Goal: Task Accomplishment & Management: Manage account settings

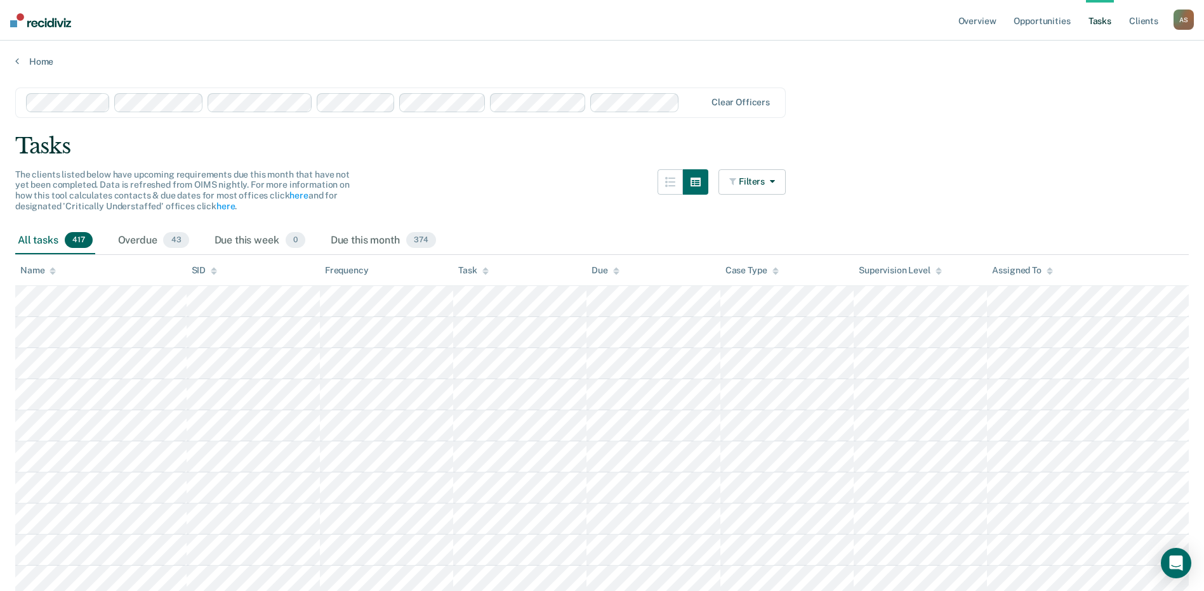
click at [687, 109] on input "text" at bounding box center [686, 102] width 3 height 12
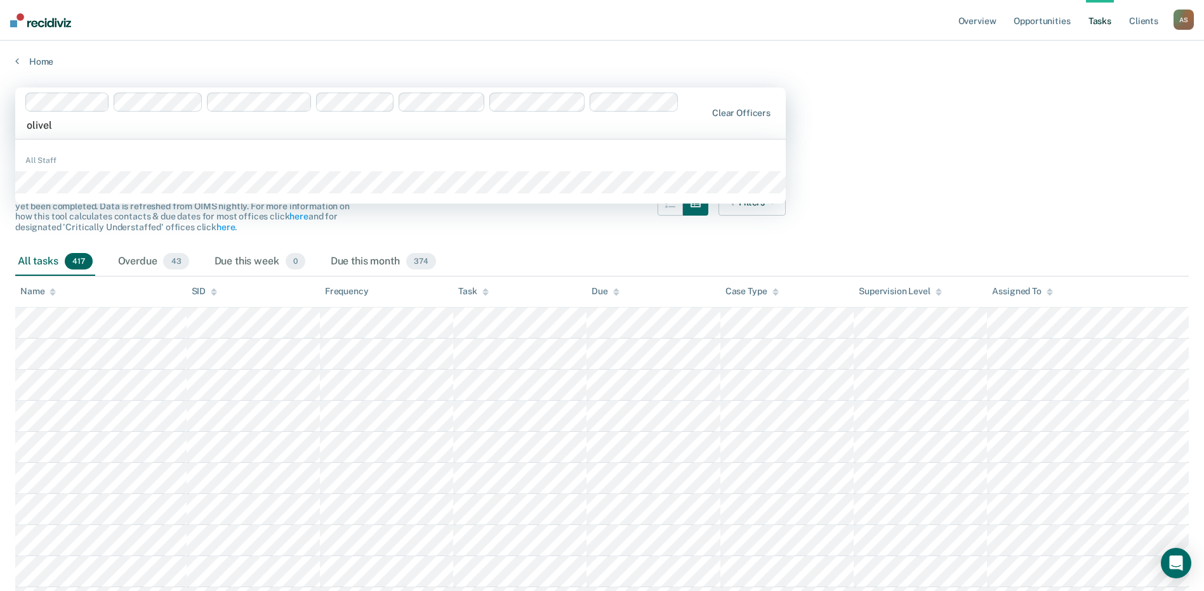
type input "olivell"
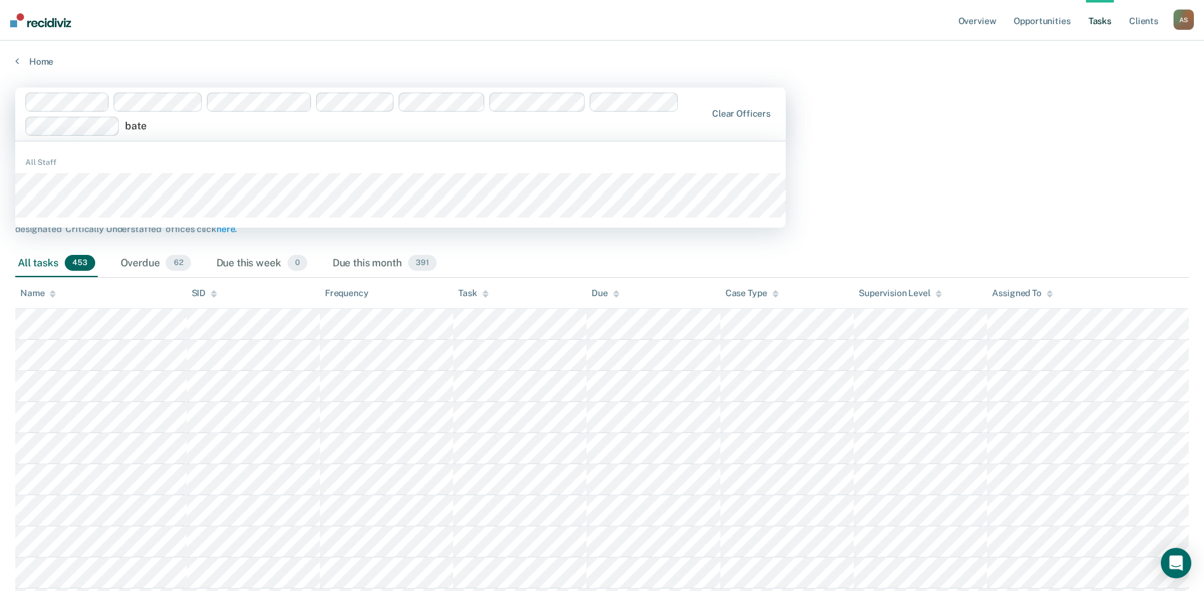
type input "[PERSON_NAME]"
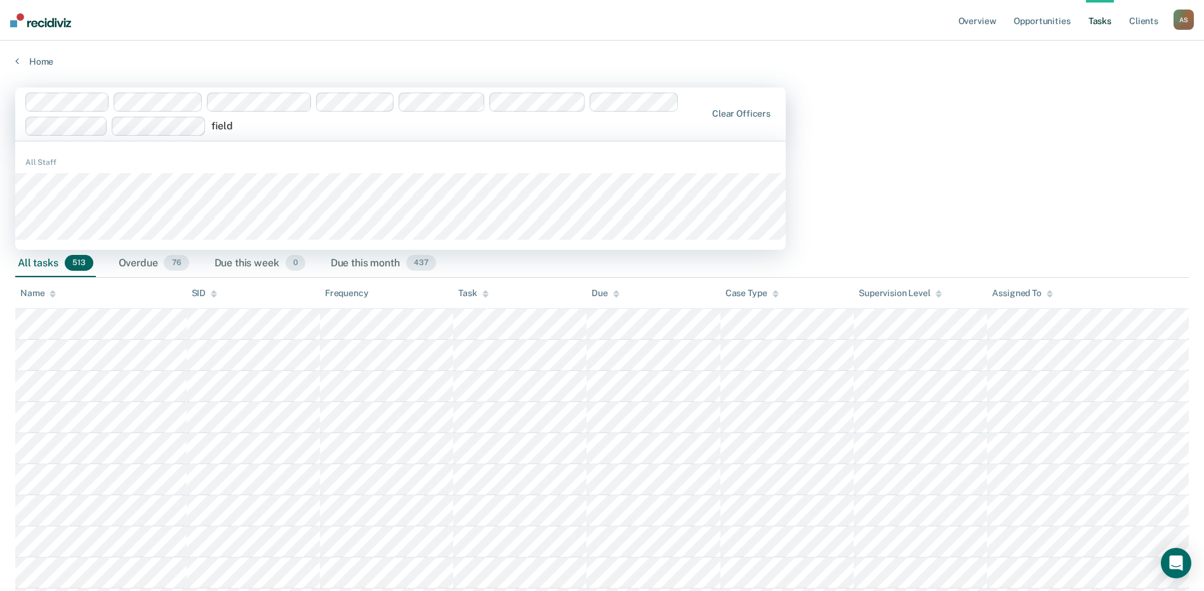
type input "fields"
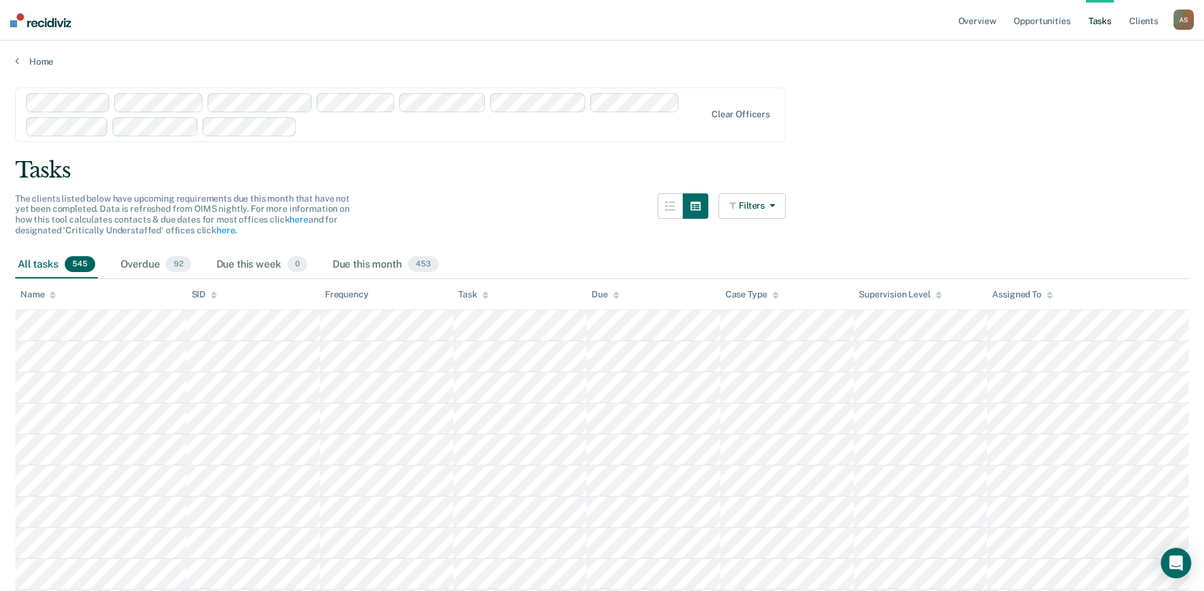
click at [43, 293] on div "Name" at bounding box center [38, 294] width 36 height 11
click at [52, 294] on icon at bounding box center [53, 292] width 6 height 3
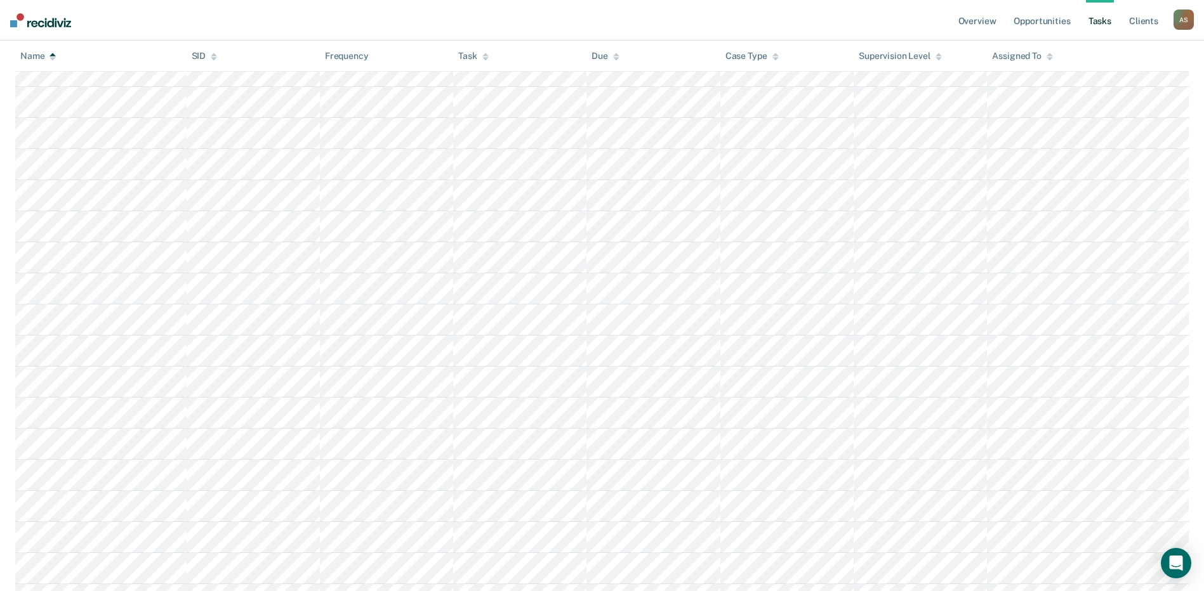
scroll to position [1333, 0]
click at [1105, 20] on link "Tasks" at bounding box center [1100, 20] width 28 height 41
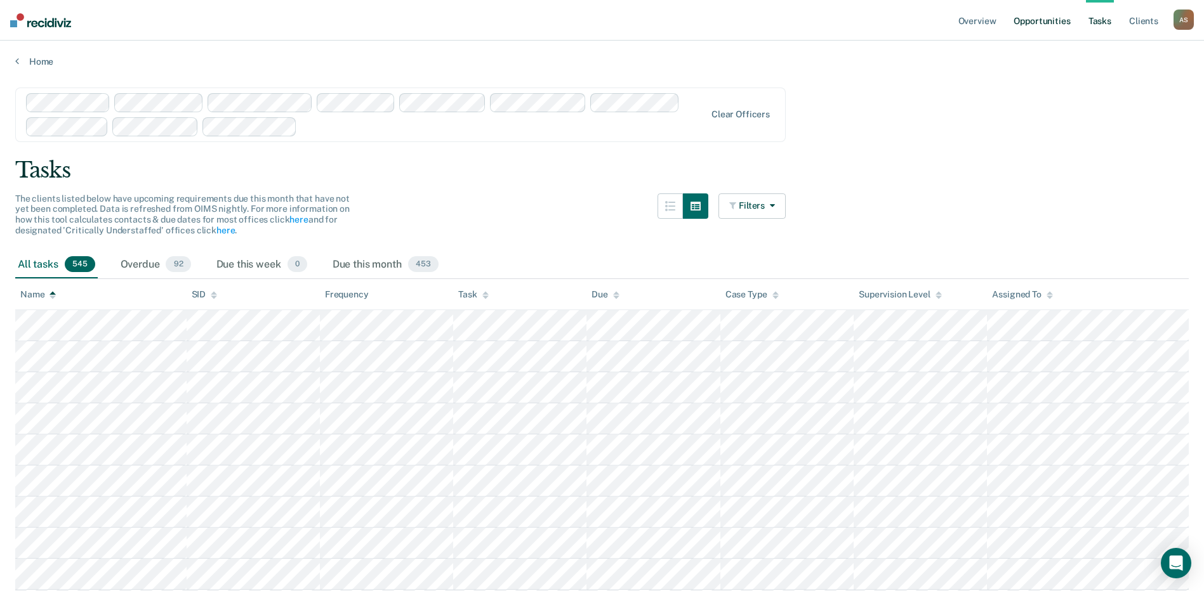
click at [1058, 18] on link "Opportunities" at bounding box center [1042, 20] width 62 height 41
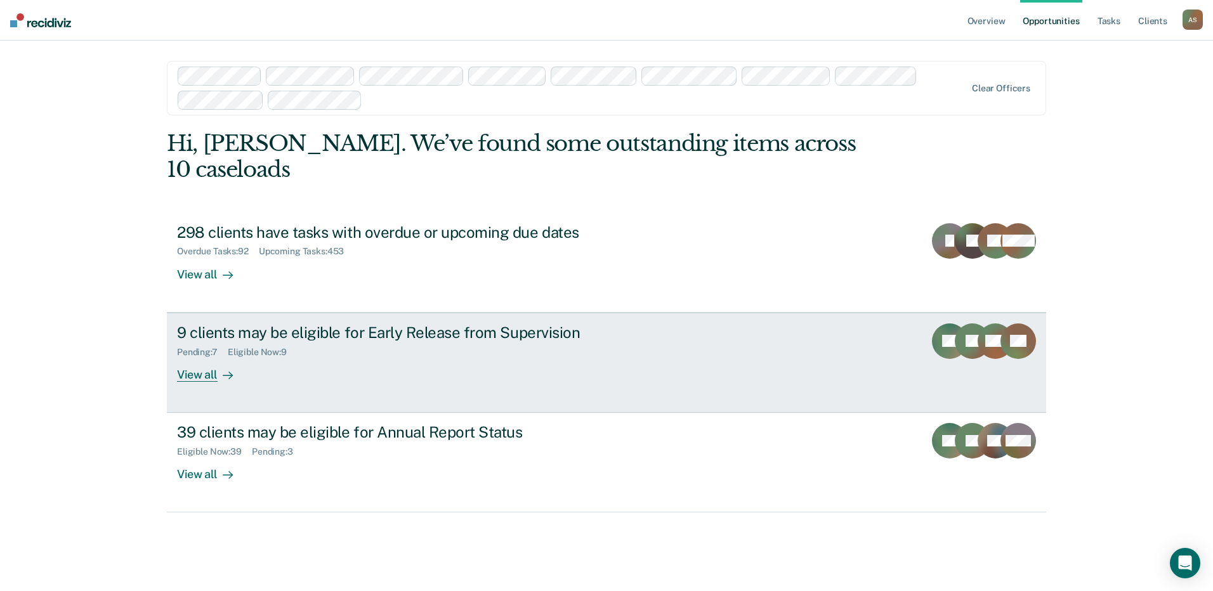
click at [209, 357] on div "View all" at bounding box center [212, 369] width 71 height 25
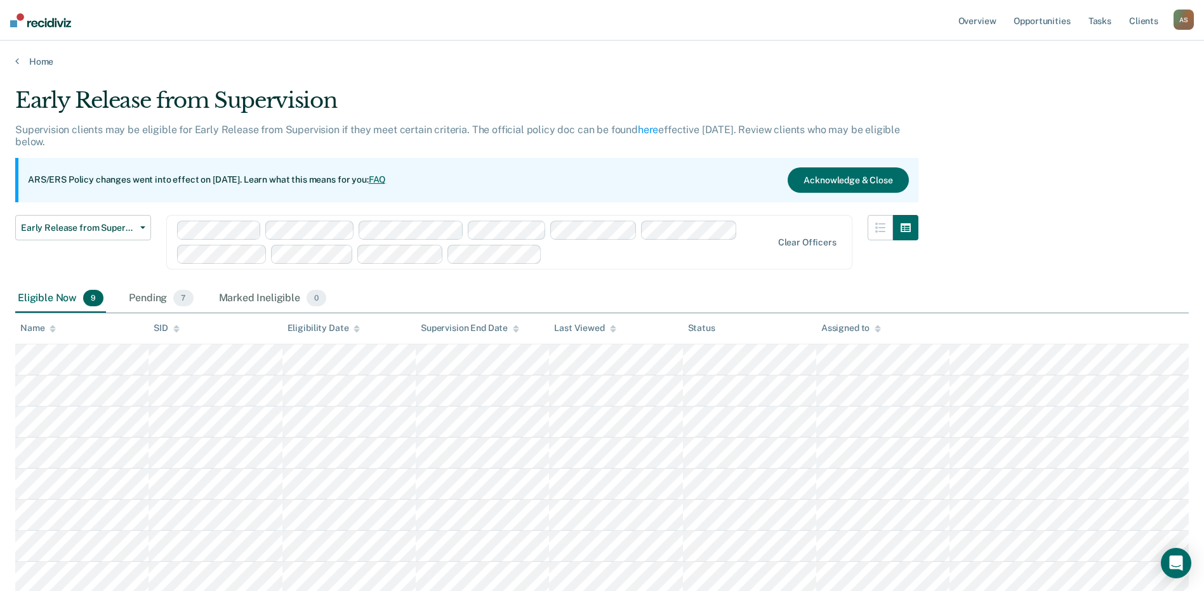
scroll to position [63, 0]
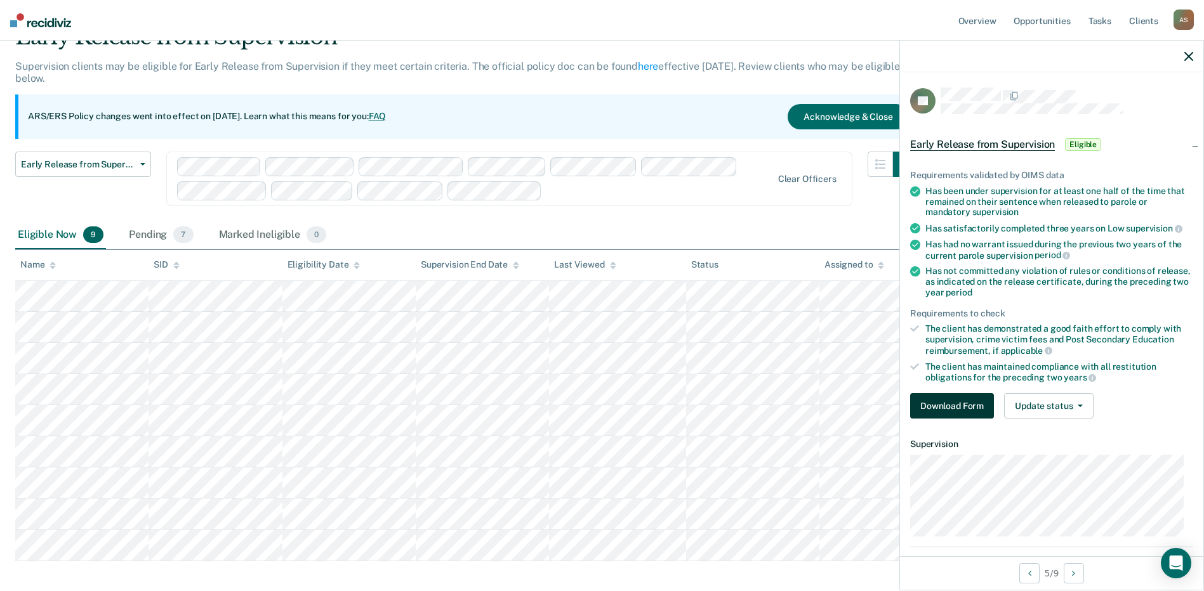
click at [943, 402] on button "Download Form" at bounding box center [952, 405] width 84 height 25
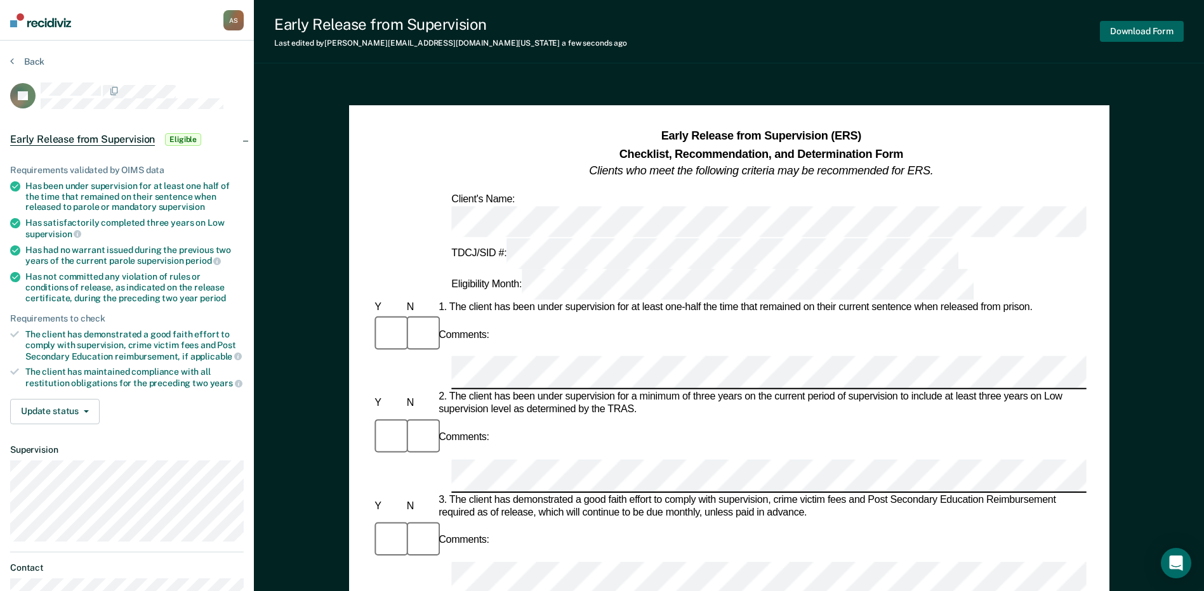
click at [1131, 36] on button "Download Form" at bounding box center [1142, 31] width 84 height 21
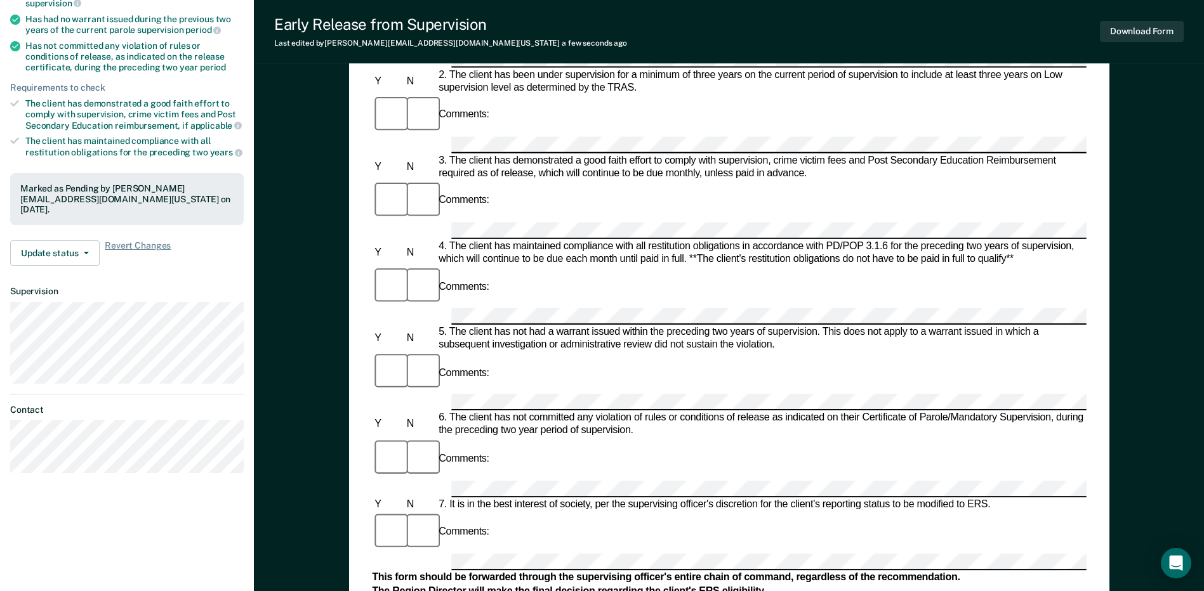
scroll to position [254, 0]
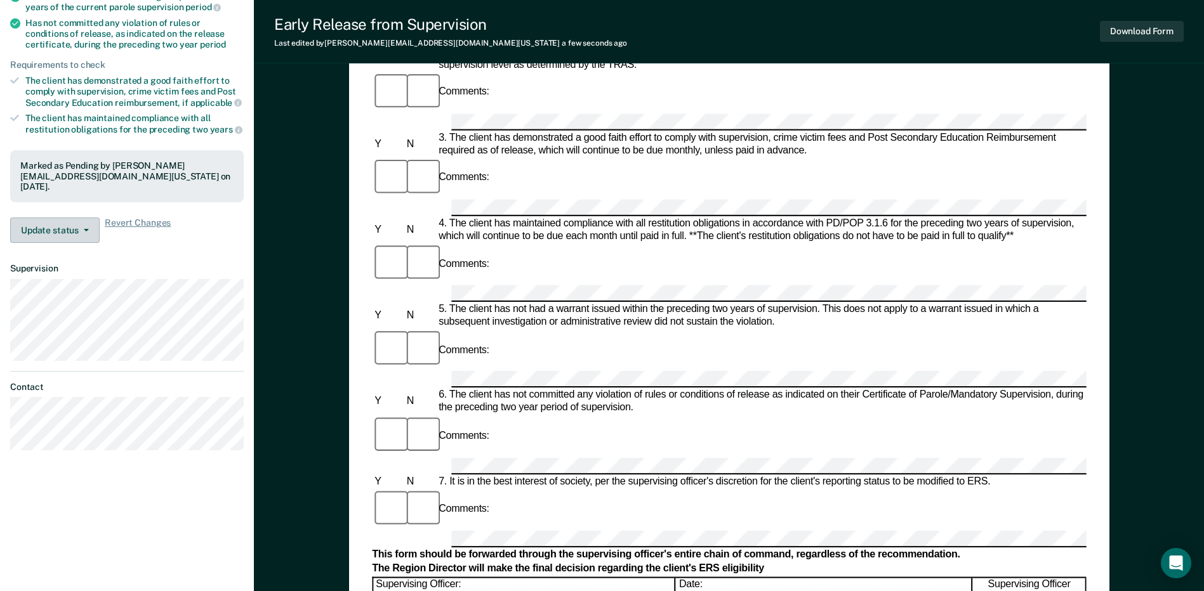
click at [79, 229] on span "button" at bounding box center [84, 230] width 10 height 3
click at [182, 268] on dt "Supervision" at bounding box center [127, 268] width 234 height 11
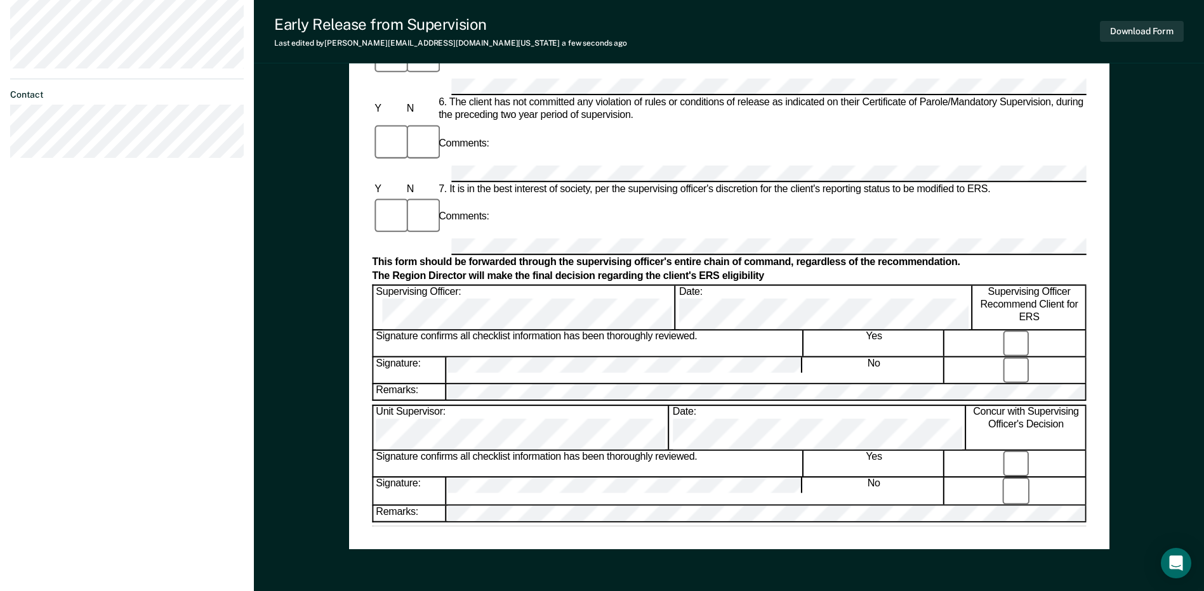
scroll to position [571, 0]
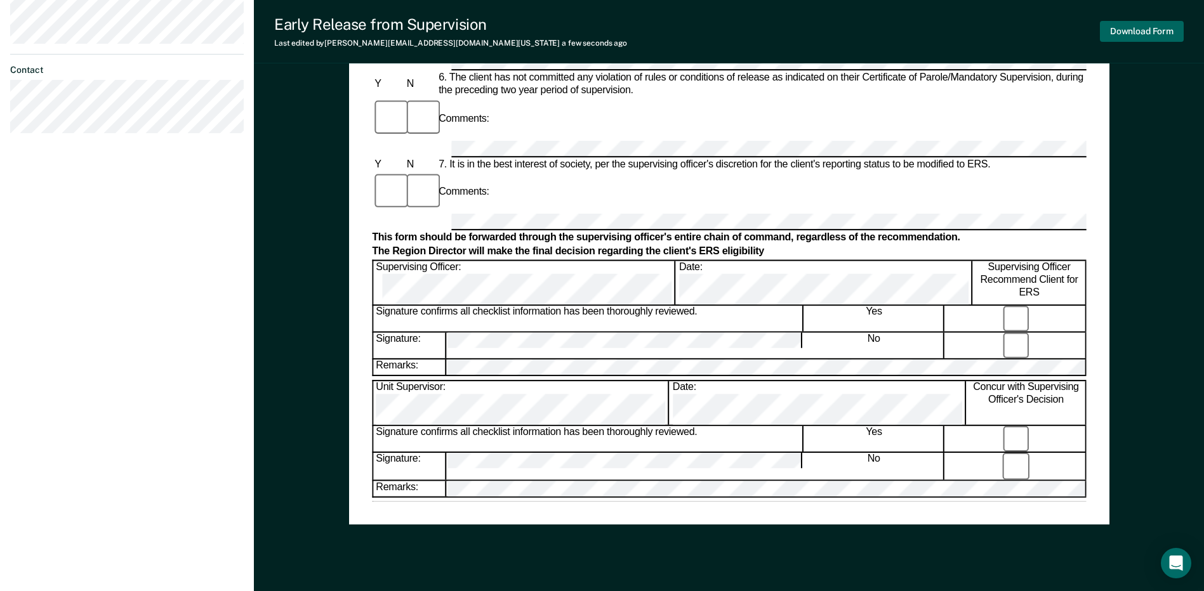
click at [1135, 27] on button "Download Form" at bounding box center [1142, 31] width 84 height 21
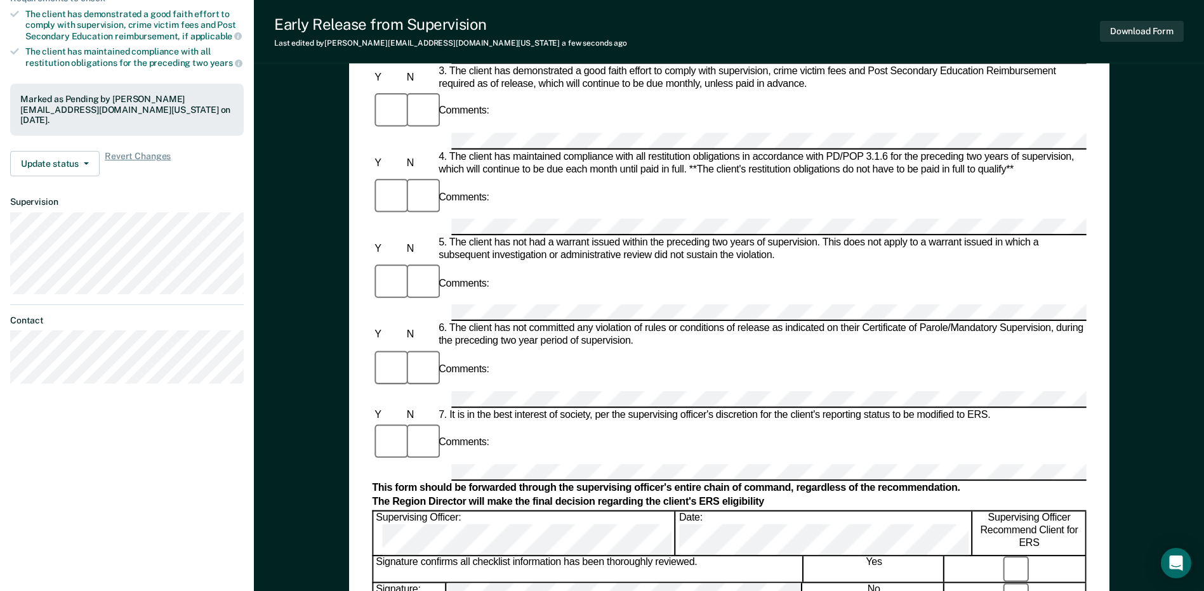
scroll to position [317, 0]
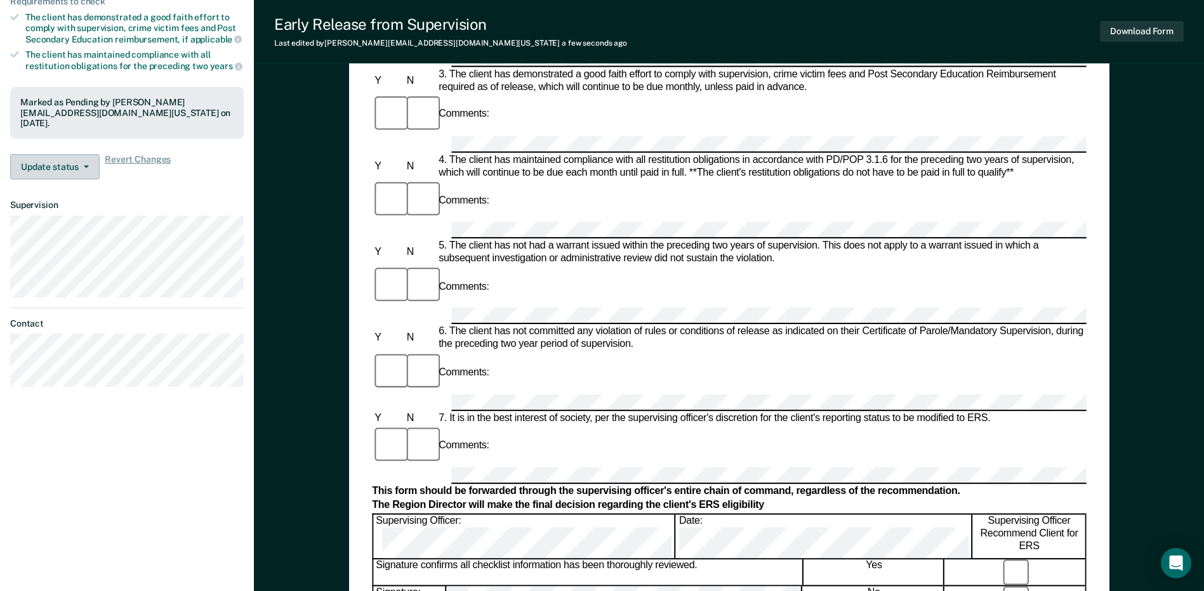
click at [62, 168] on button "Update status" at bounding box center [54, 166] width 89 height 25
click at [53, 221] on button "Mark Ineligible" at bounding box center [71, 218] width 122 height 20
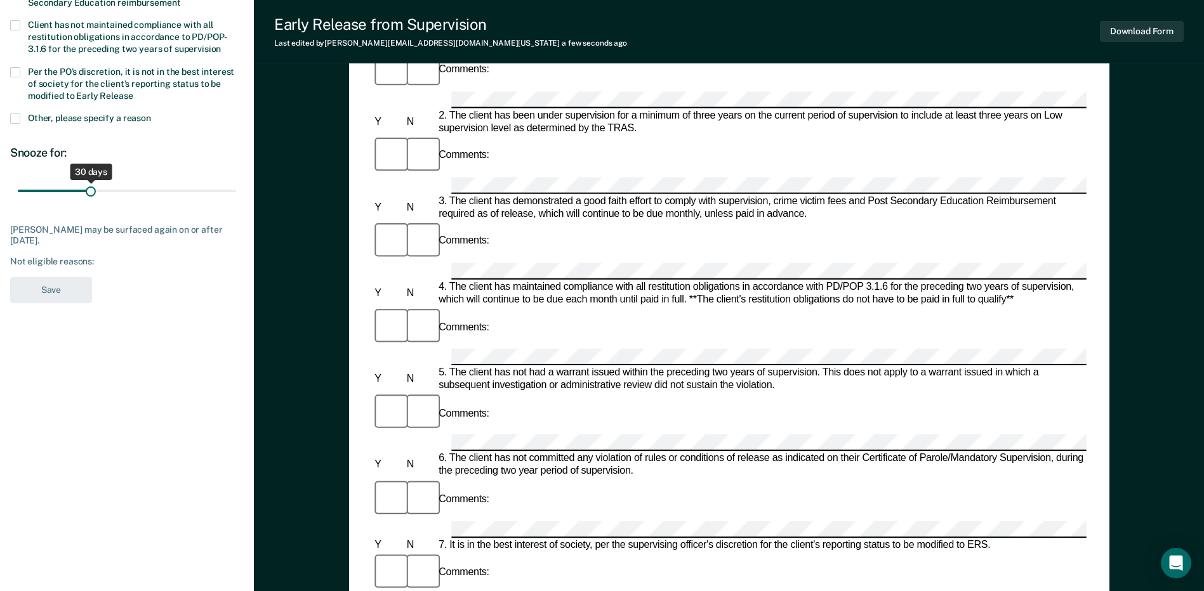
scroll to position [63, 0]
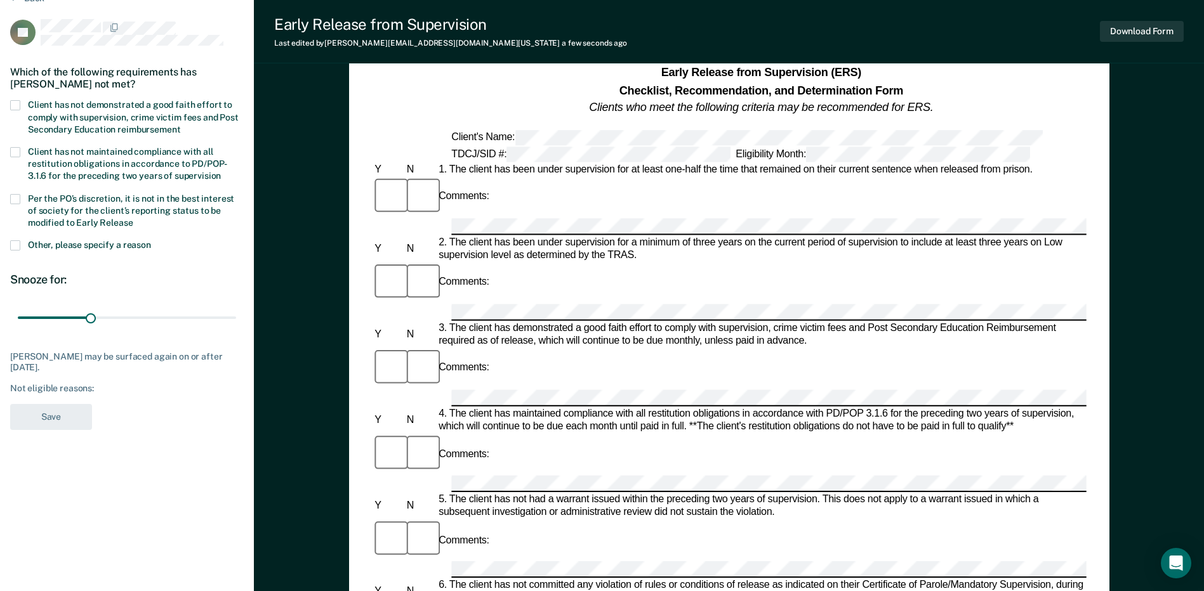
click at [17, 105] on span at bounding box center [15, 105] width 10 height 10
click at [180, 125] on input "Client has not demonstrated a good faith effort to comply with supervision, cri…" at bounding box center [180, 125] width 0 height 0
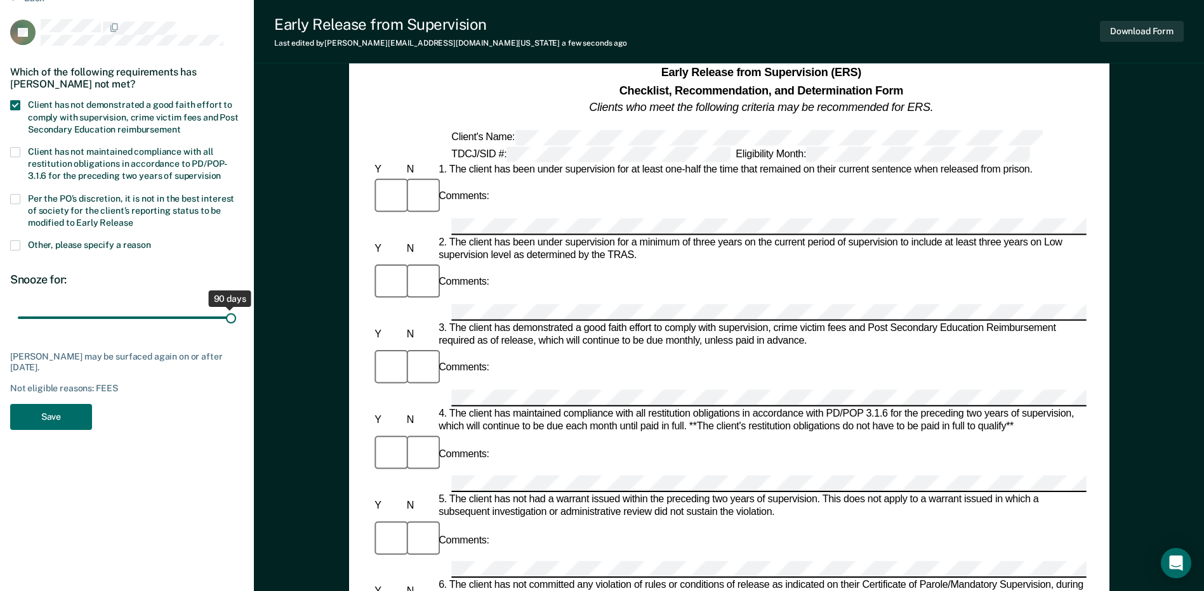
drag, startPoint x: 89, startPoint y: 319, endPoint x: 234, endPoint y: 320, distance: 144.7
type input "90"
click at [234, 320] on input "range" at bounding box center [127, 318] width 218 height 22
click at [18, 149] on span at bounding box center [15, 152] width 10 height 10
click at [221, 171] on input "Client has not maintained compliance with all restitution obligations in accord…" at bounding box center [221, 171] width 0 height 0
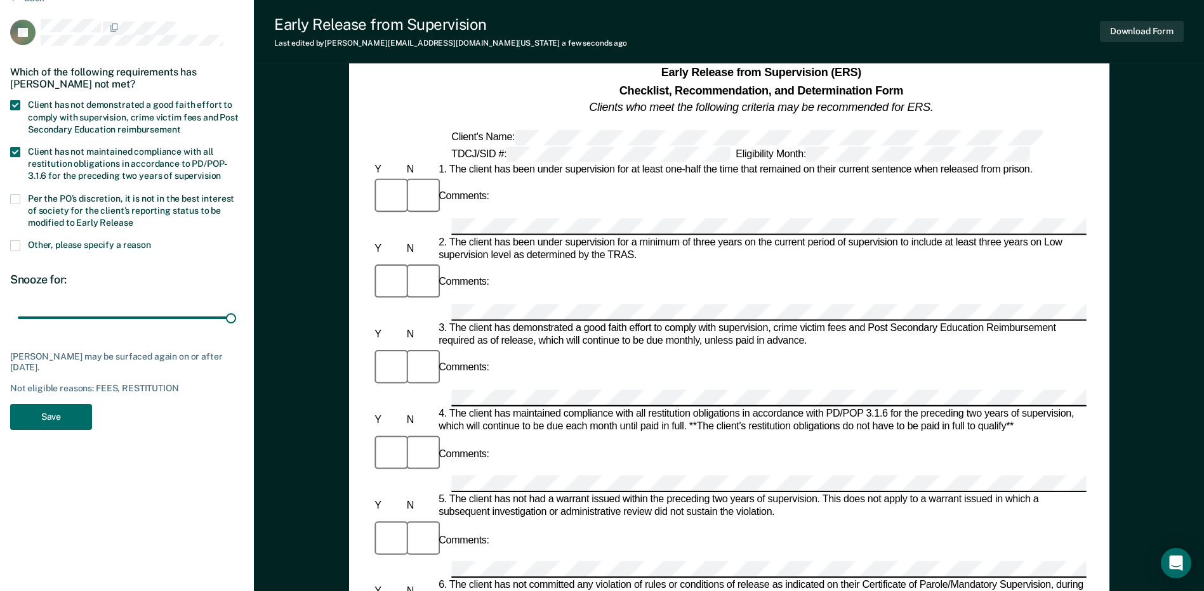
click at [18, 149] on span at bounding box center [15, 152] width 10 height 10
click at [221, 171] on input "Client has not maintained compliance with all restitution obligations in accord…" at bounding box center [221, 171] width 0 height 0
click at [15, 100] on span at bounding box center [15, 105] width 10 height 10
click at [180, 125] on input "Client has not demonstrated a good faith effort to comply with supervision, cri…" at bounding box center [180, 125] width 0 height 0
click at [17, 152] on span at bounding box center [15, 152] width 10 height 10
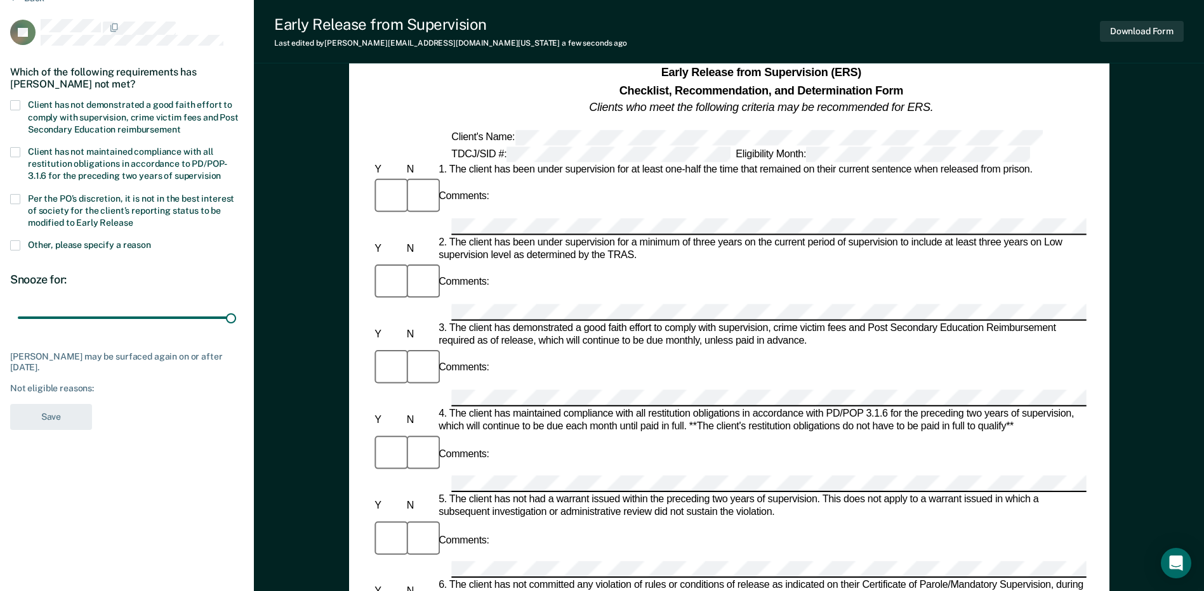
click at [221, 171] on input "Client has not maintained compliance with all restitution obligations in accord…" at bounding box center [221, 171] width 0 height 0
click at [49, 415] on button "Save" at bounding box center [51, 417] width 82 height 26
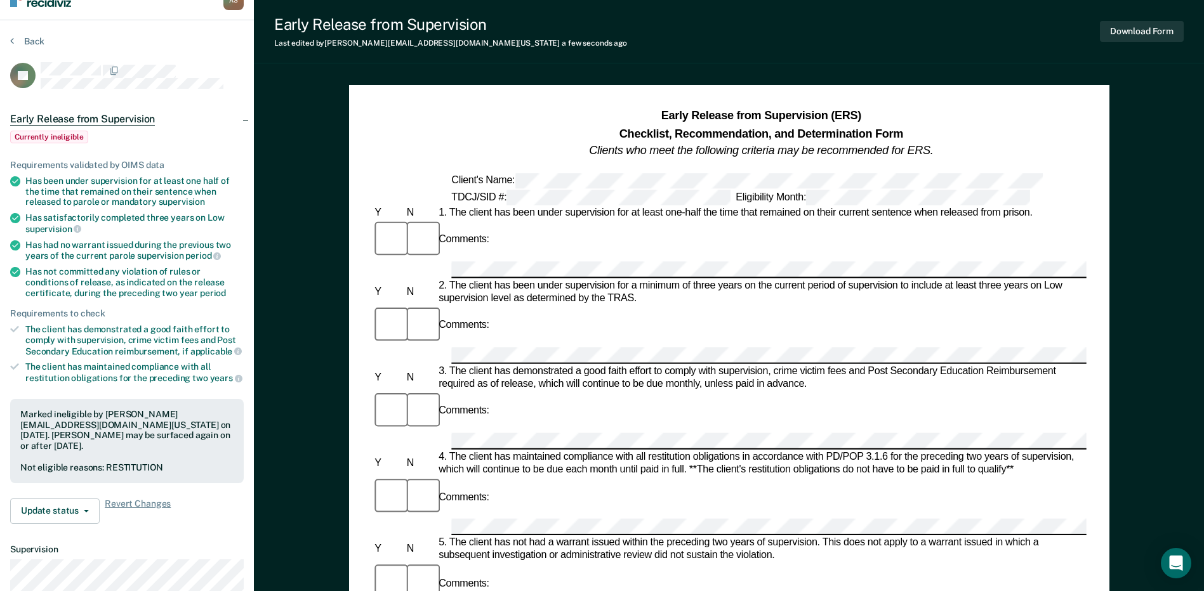
scroll to position [0, 0]
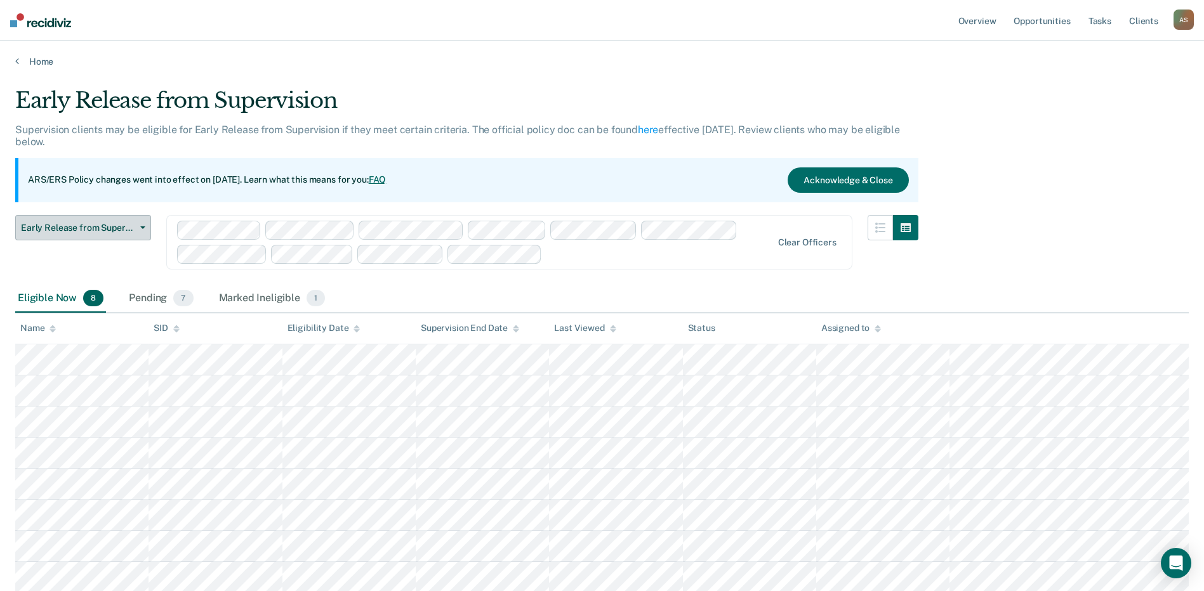
click at [128, 230] on span "Early Release from Supervision" at bounding box center [78, 228] width 114 height 11
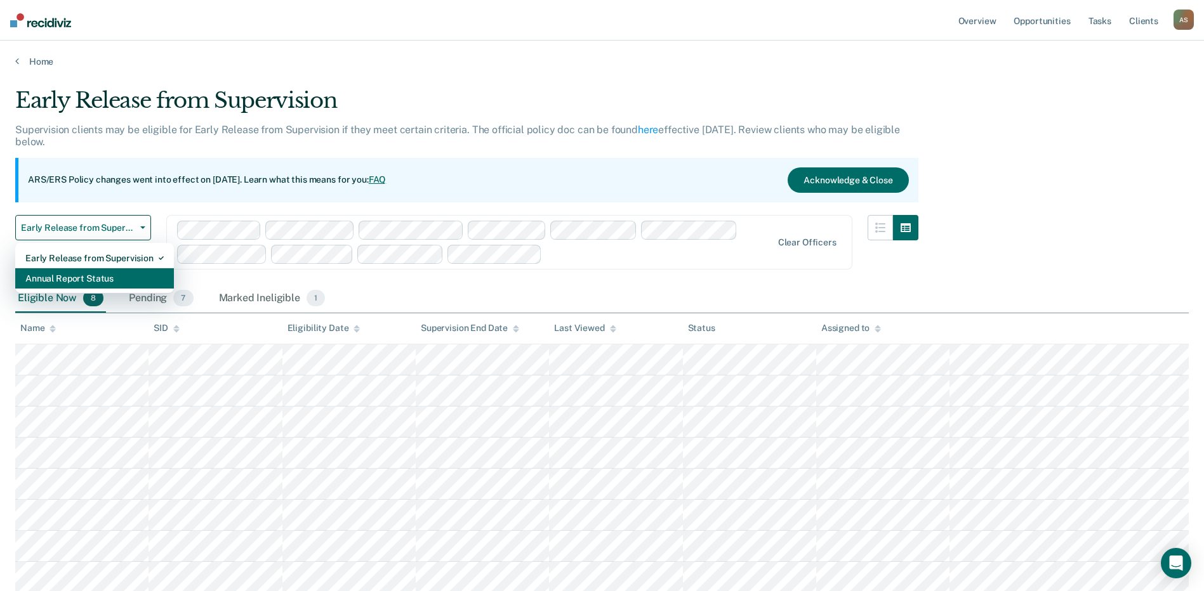
click at [86, 277] on div "Annual Report Status" at bounding box center [94, 278] width 138 height 20
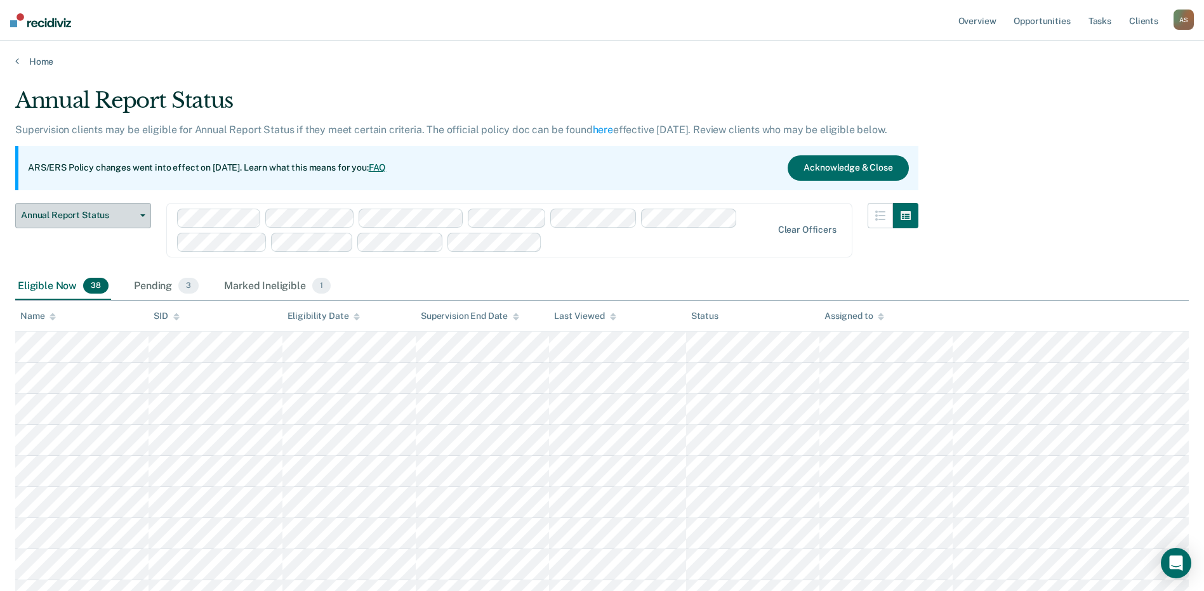
click at [144, 216] on button "Annual Report Status" at bounding box center [83, 215] width 136 height 25
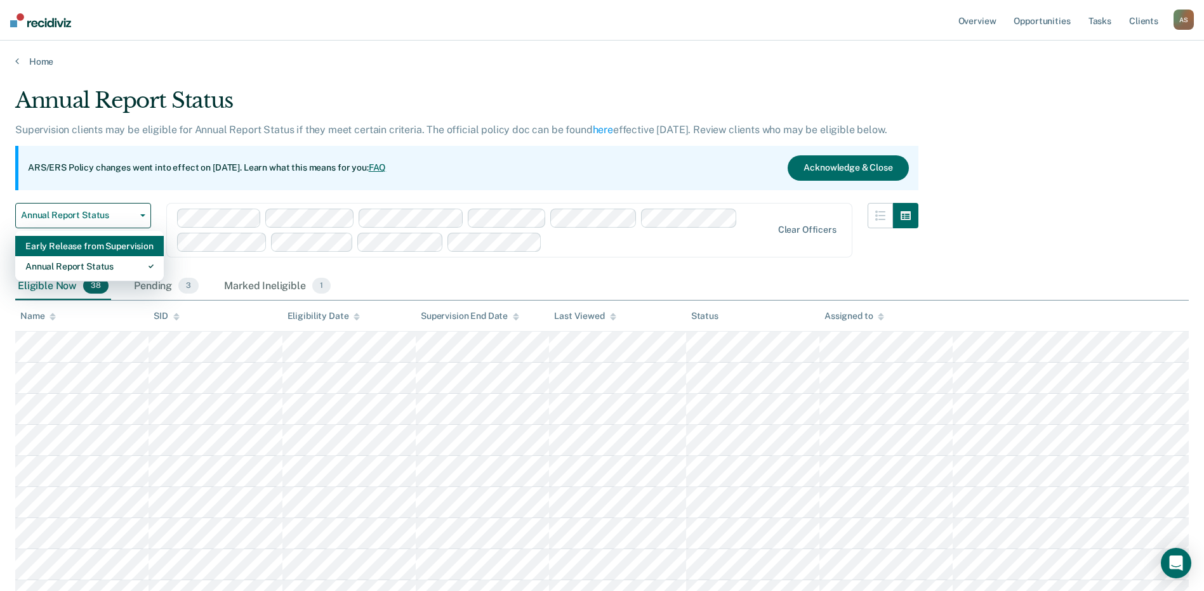
click at [74, 246] on div "Early Release from Supervision" at bounding box center [89, 246] width 128 height 20
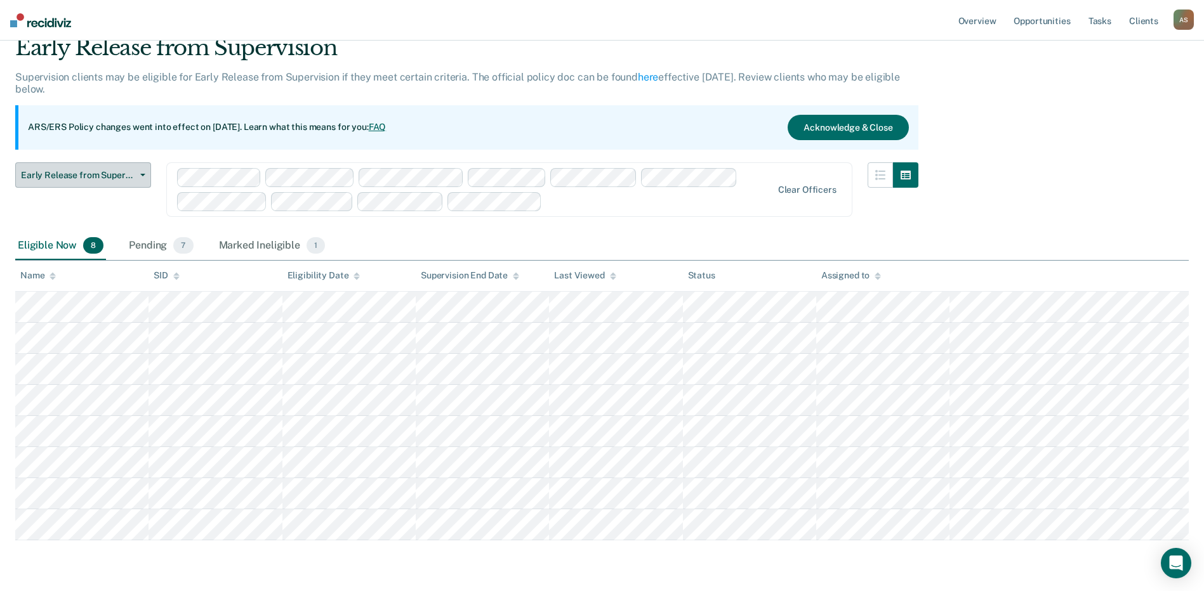
scroll to position [30, 0]
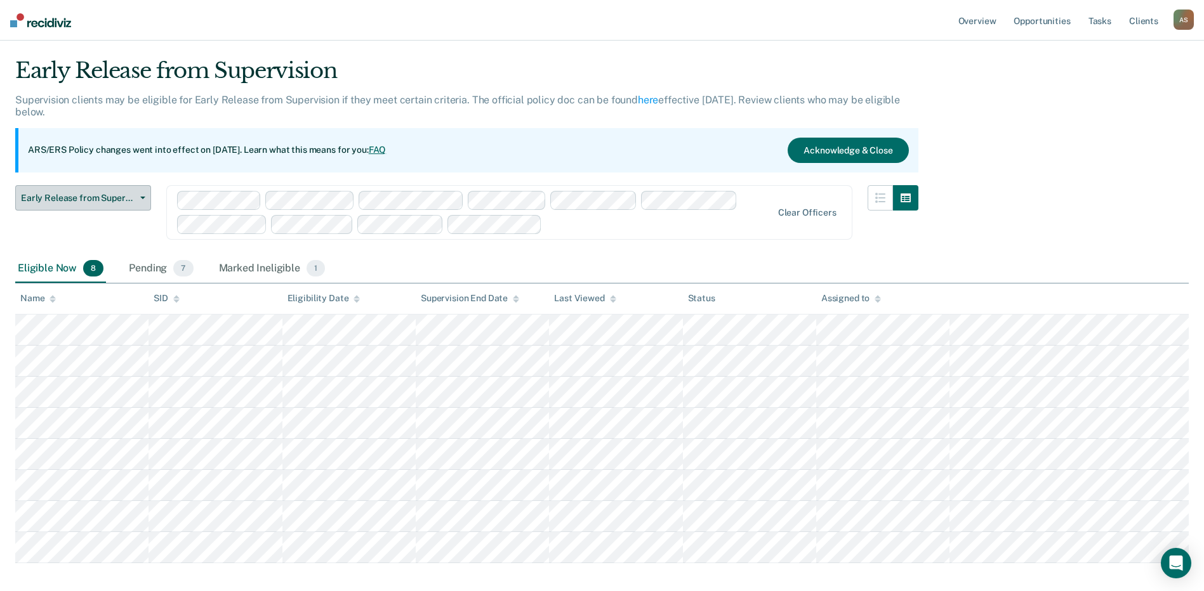
click at [134, 194] on span "Early Release from Supervision" at bounding box center [78, 198] width 114 height 11
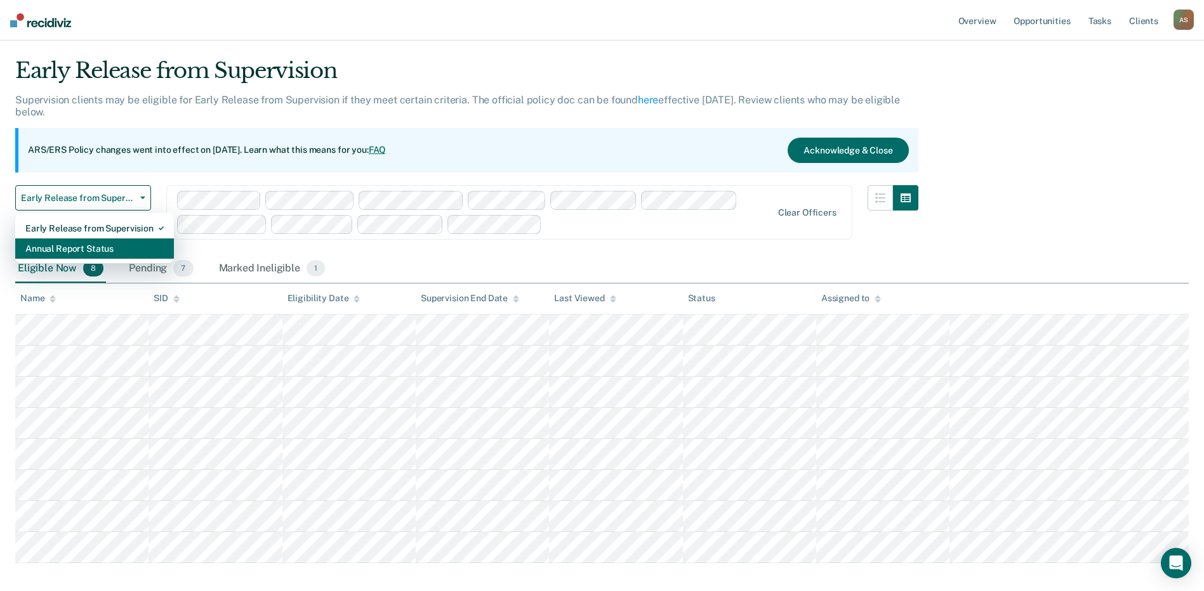
click at [69, 246] on div "Annual Report Status" at bounding box center [94, 249] width 138 height 20
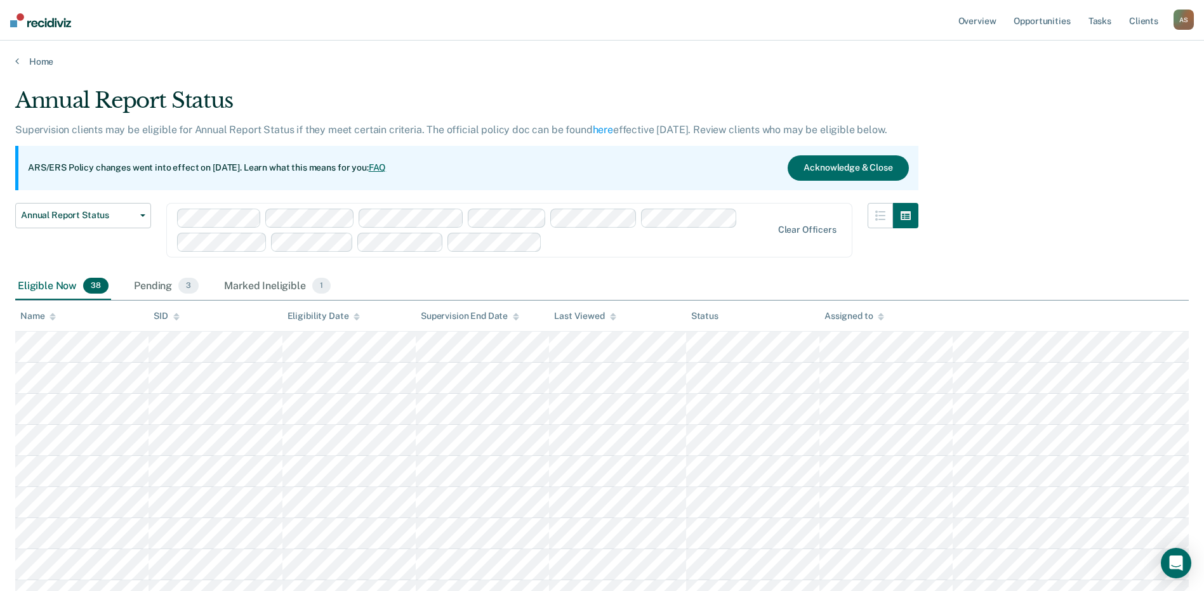
click at [29, 315] on div "Name" at bounding box center [38, 316] width 36 height 11
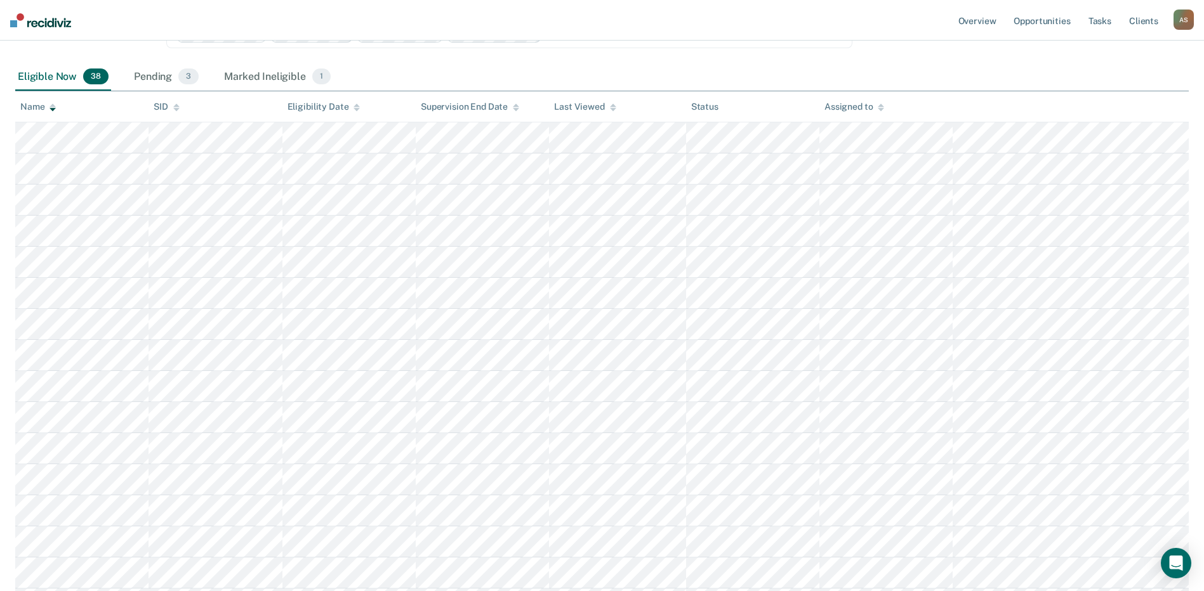
scroll to position [254, 0]
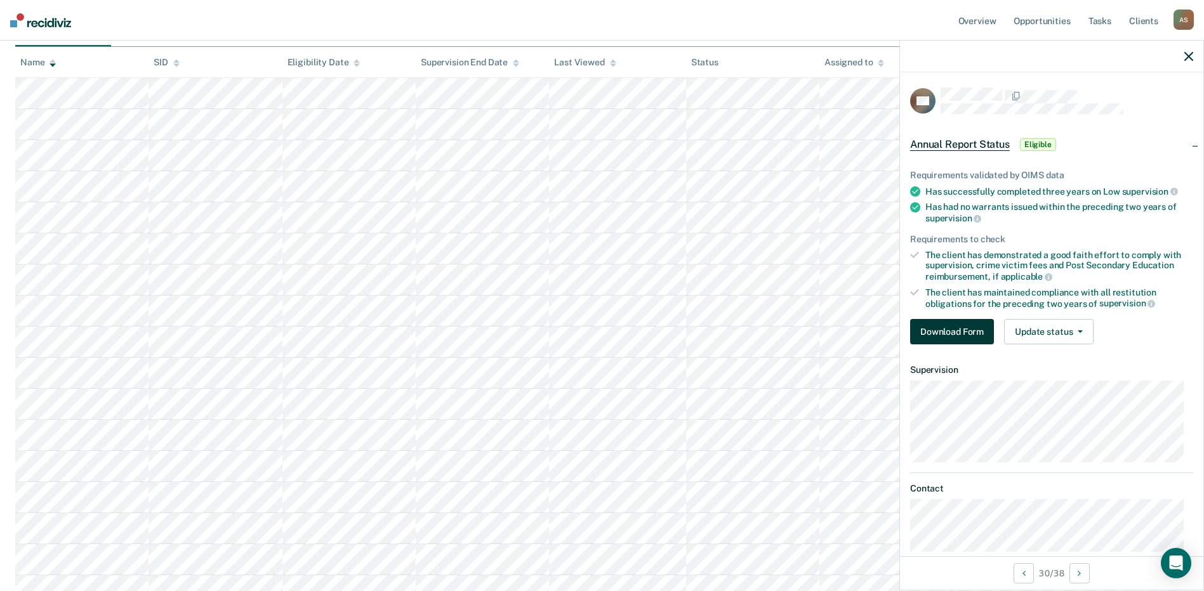
click at [934, 333] on button "Download Form" at bounding box center [952, 331] width 84 height 25
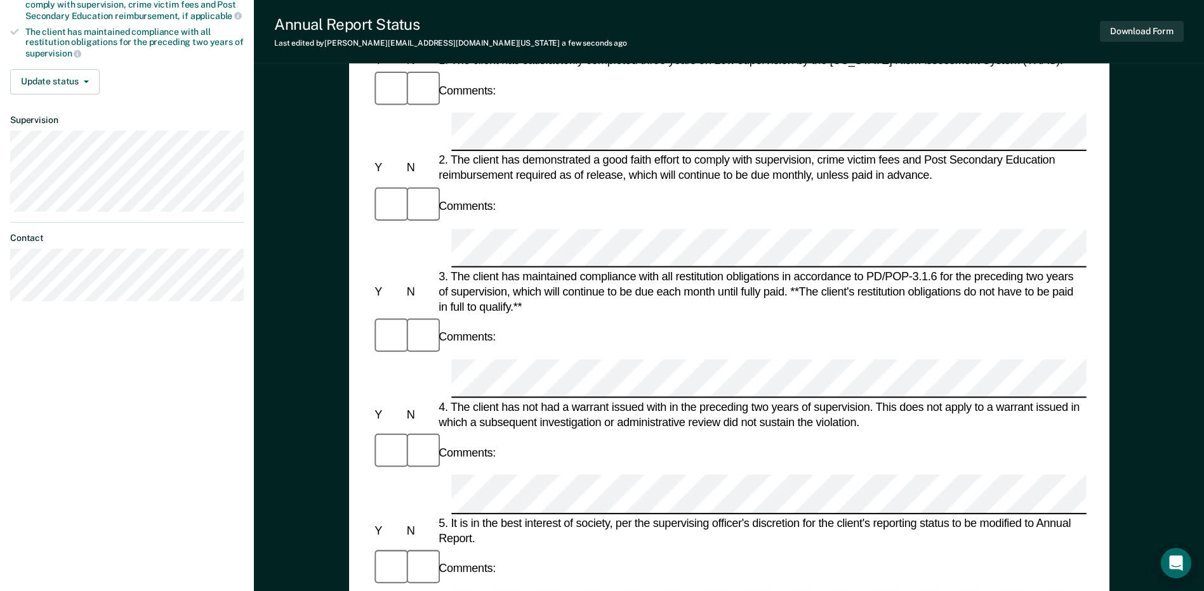
scroll to position [190, 0]
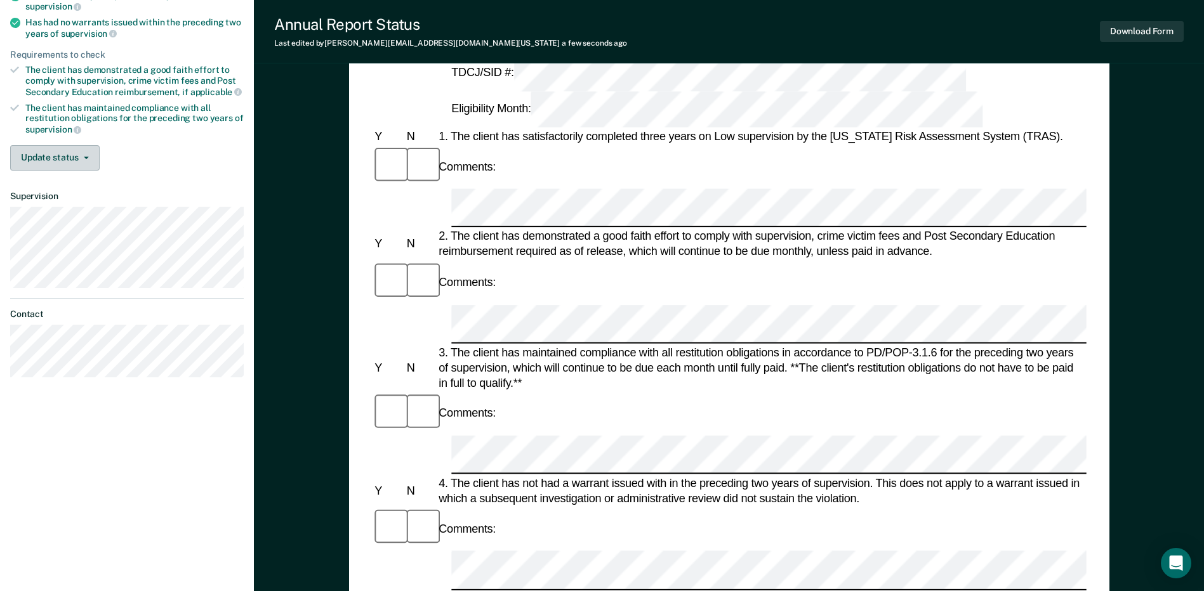
click at [81, 162] on button "Update status" at bounding box center [54, 157] width 89 height 25
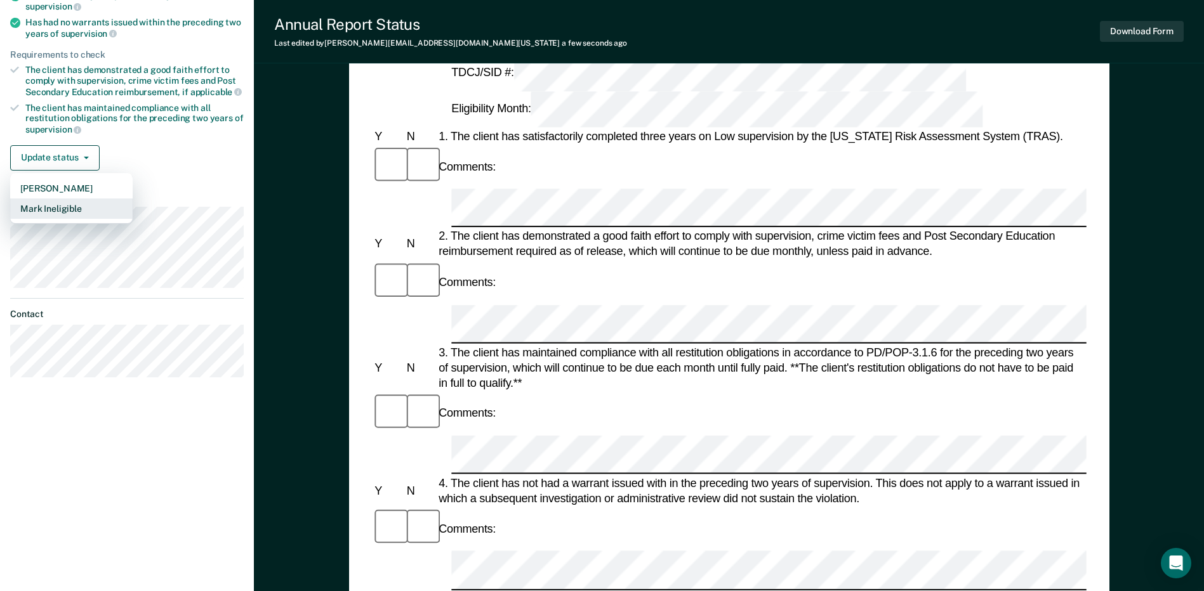
click at [79, 211] on button "Mark Ineligible" at bounding box center [71, 209] width 122 height 20
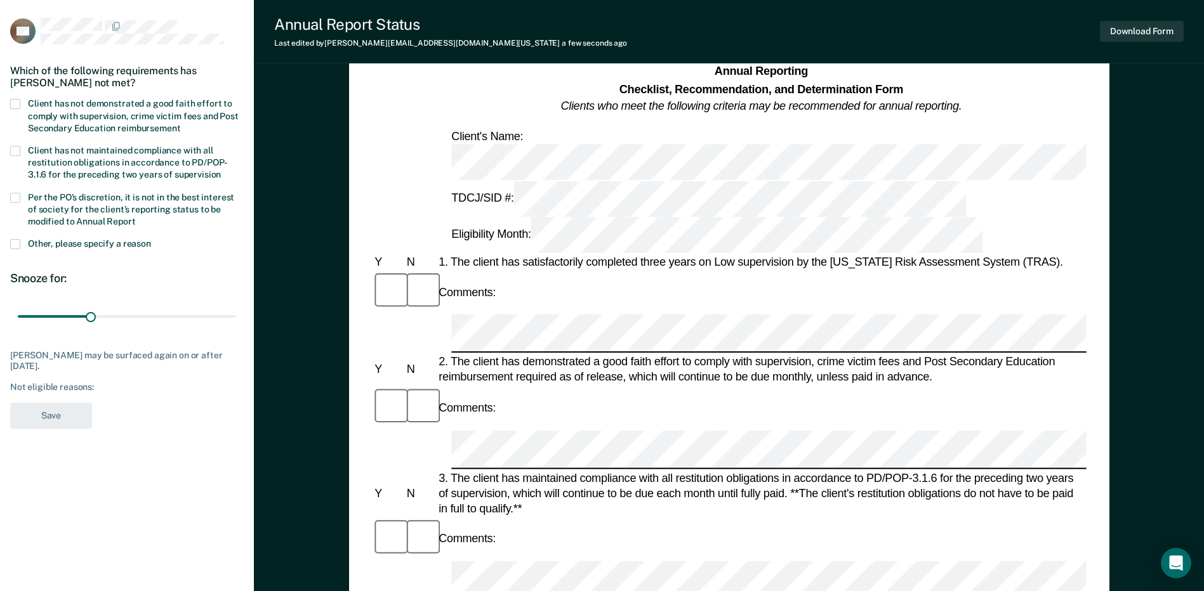
scroll to position [63, 0]
click at [15, 100] on span at bounding box center [15, 105] width 10 height 10
click at [180, 125] on input "Client has not demonstrated a good faith effort to comply with supervision, cri…" at bounding box center [180, 125] width 0 height 0
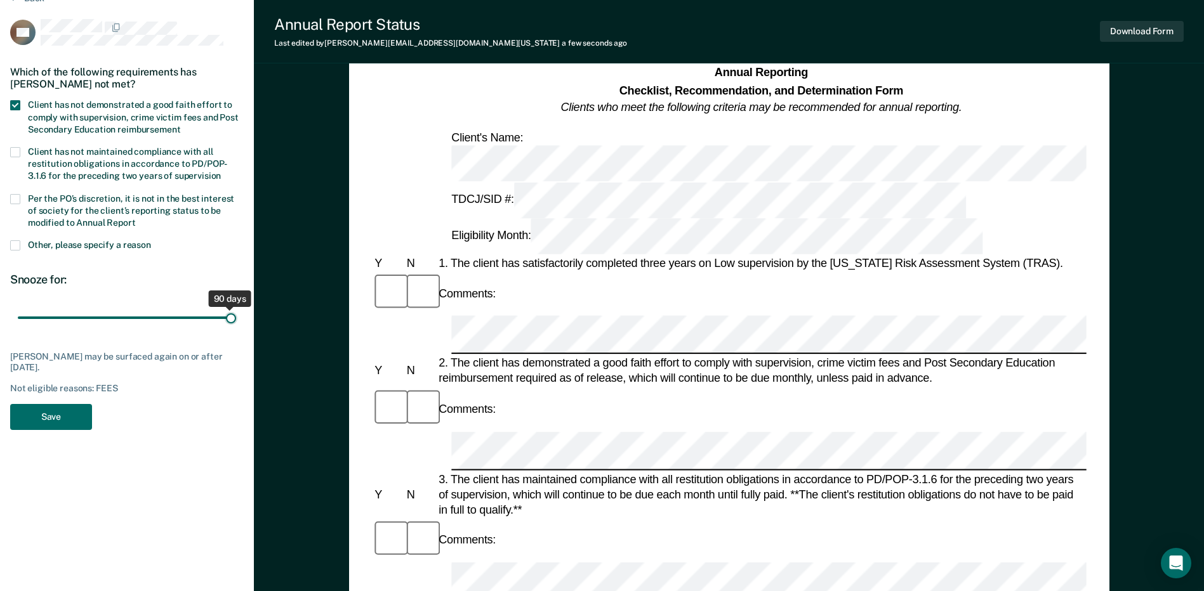
drag, startPoint x: 90, startPoint y: 316, endPoint x: 233, endPoint y: 323, distance: 143.0
type input "90"
click at [233, 323] on input "range" at bounding box center [127, 318] width 218 height 22
drag, startPoint x: 55, startPoint y: 420, endPoint x: 95, endPoint y: 420, distance: 40.6
click at [55, 420] on button "Save" at bounding box center [51, 417] width 82 height 26
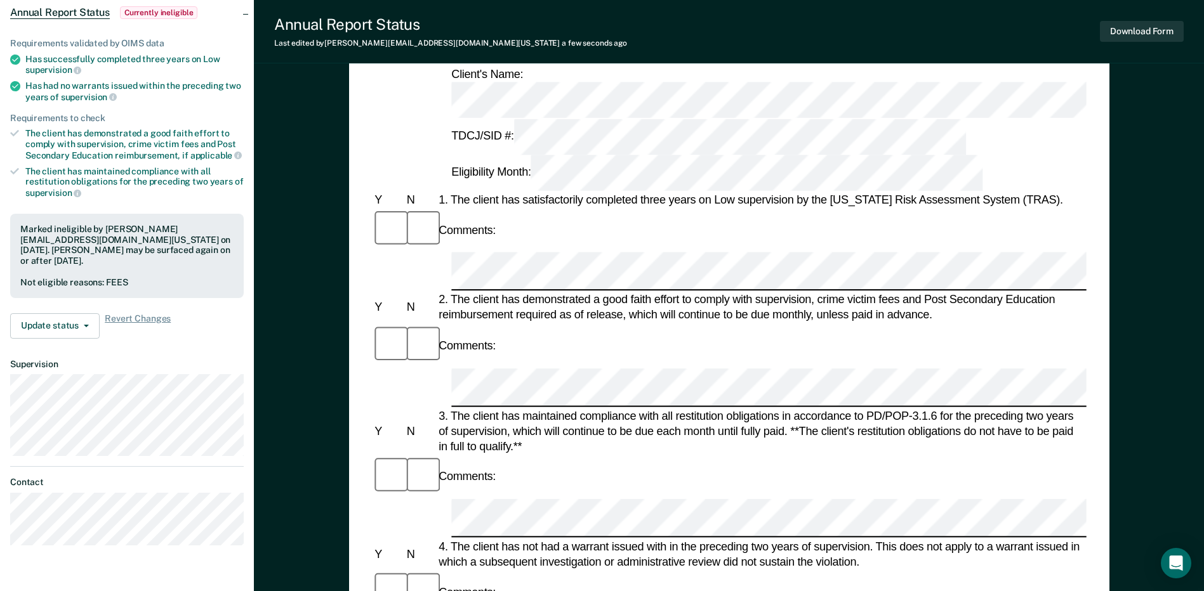
scroll to position [190, 0]
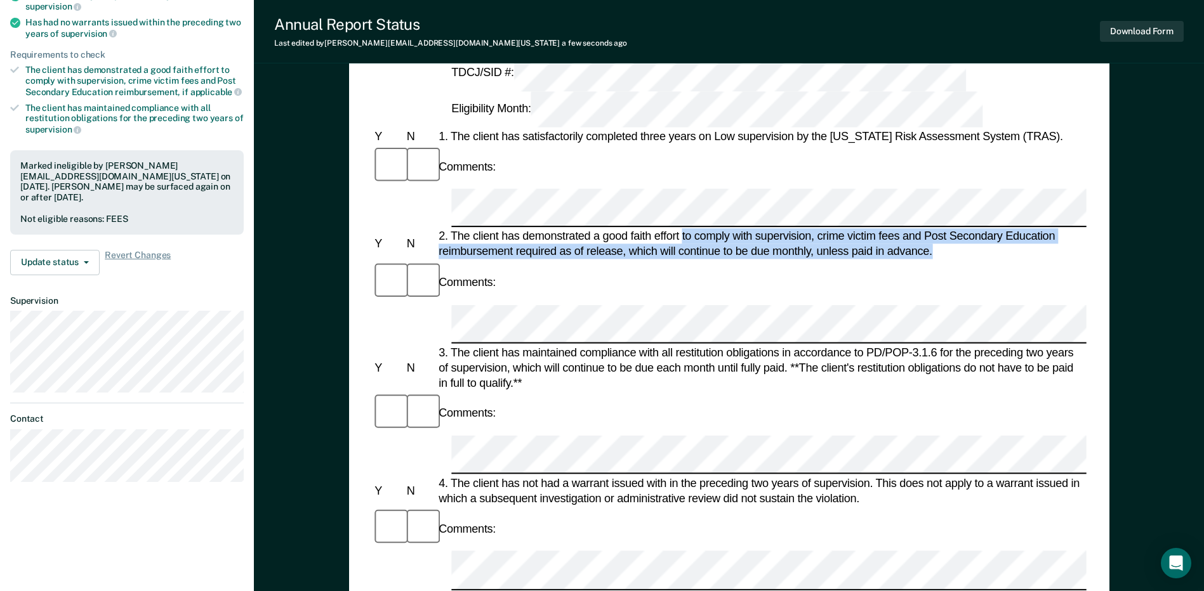
drag, startPoint x: 683, startPoint y: 109, endPoint x: 932, endPoint y: 119, distance: 249.0
click at [932, 229] on div "2. The client has demonstrated a good faith effort to comply with supervision, …" at bounding box center [761, 244] width 651 height 30
drag, startPoint x: 932, startPoint y: 119, endPoint x: 869, endPoint y: 122, distance: 62.3
copy div "to comply with supervision, crime victim fees and Post Secondary Education reim…"
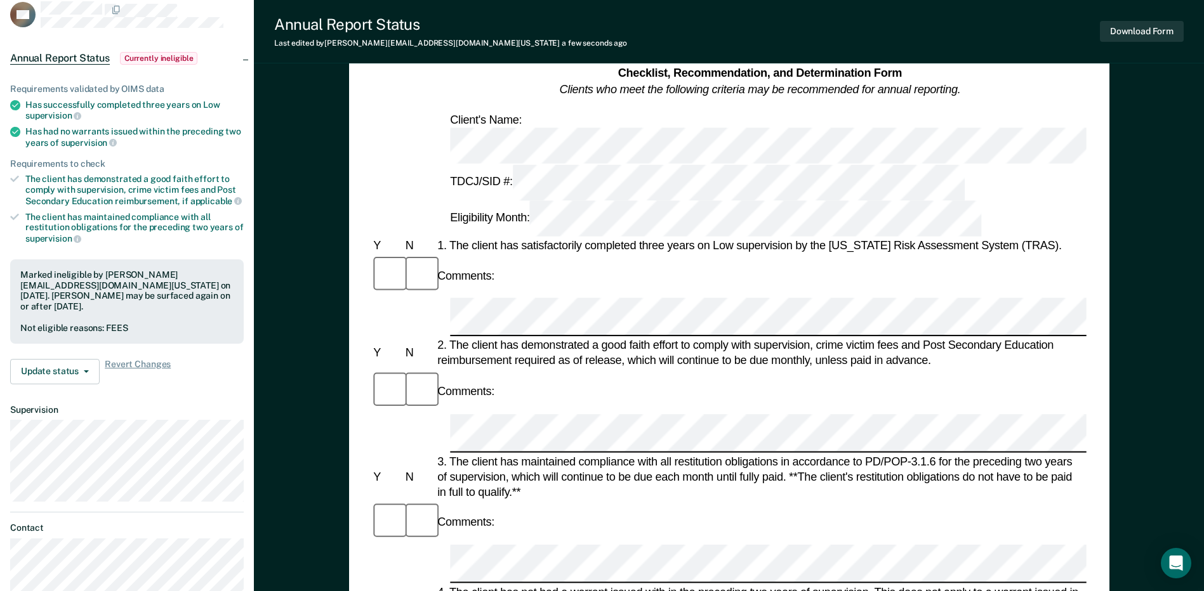
scroll to position [0, 0]
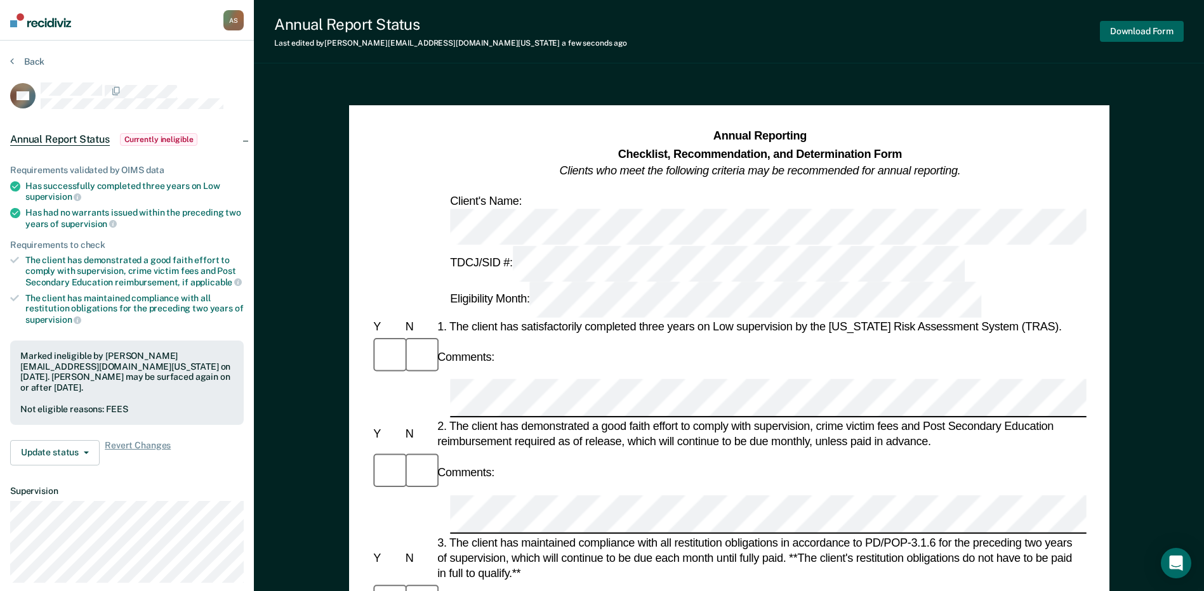
click at [1135, 32] on button "Download Form" at bounding box center [1142, 31] width 84 height 21
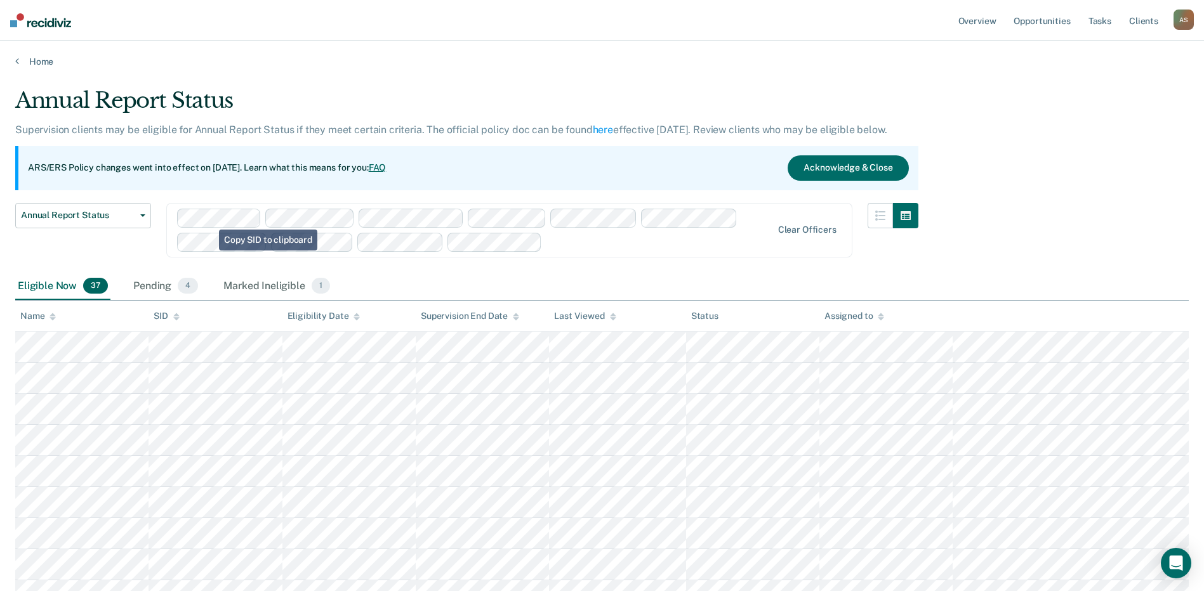
scroll to position [254, 0]
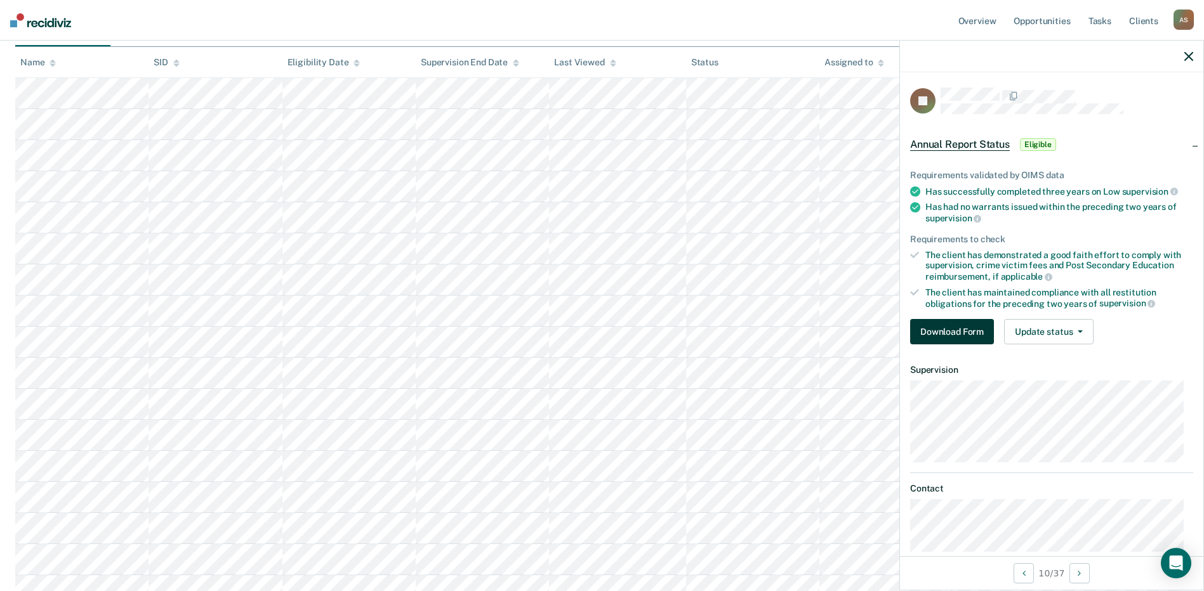
click at [975, 336] on button "Download Form" at bounding box center [952, 331] width 84 height 25
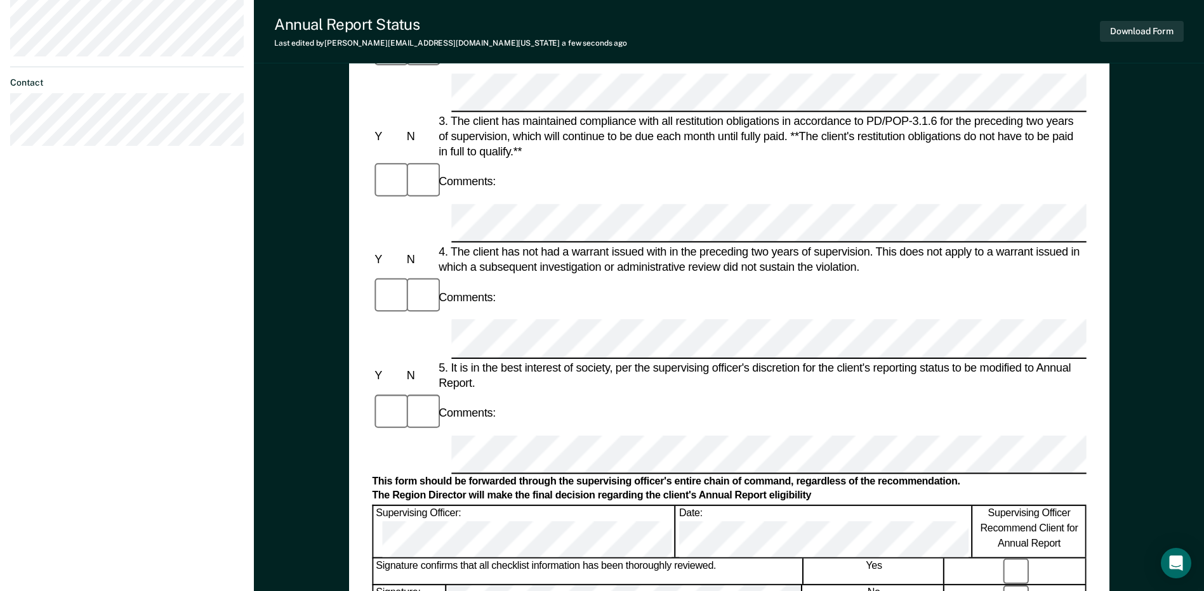
scroll to position [444, 0]
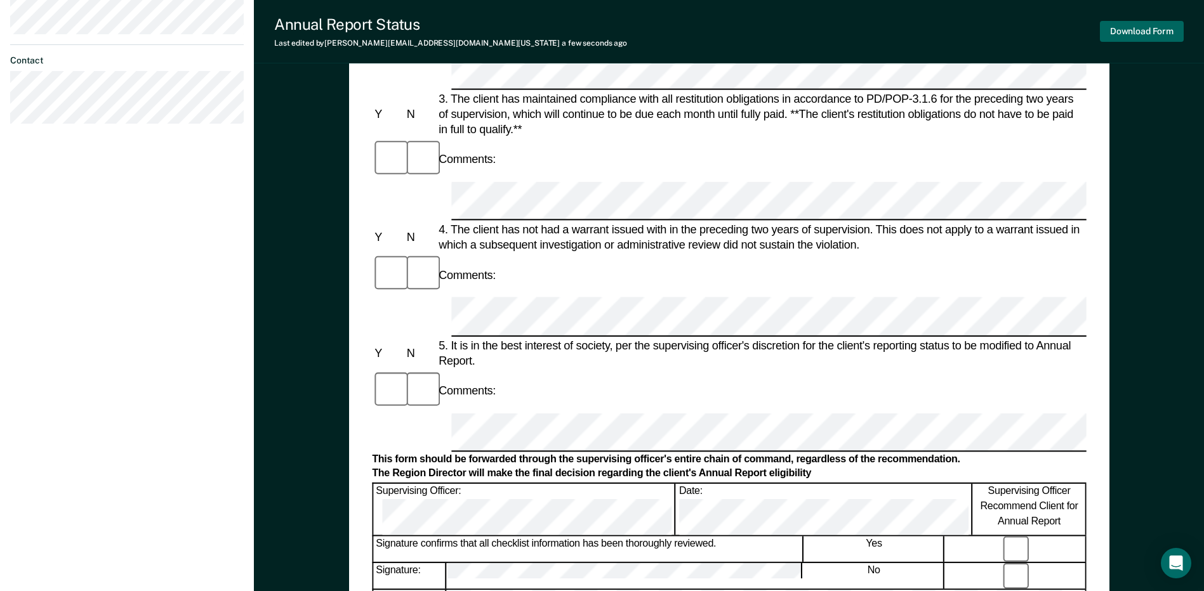
click at [1138, 34] on button "Download Form" at bounding box center [1142, 31] width 84 height 21
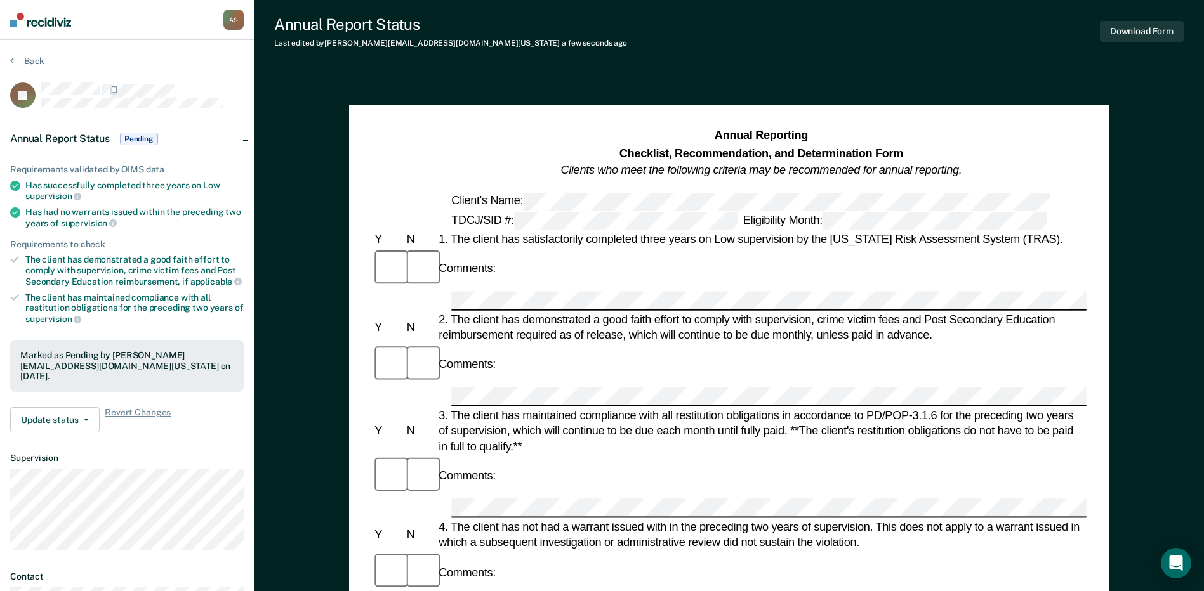
scroll to position [0, 0]
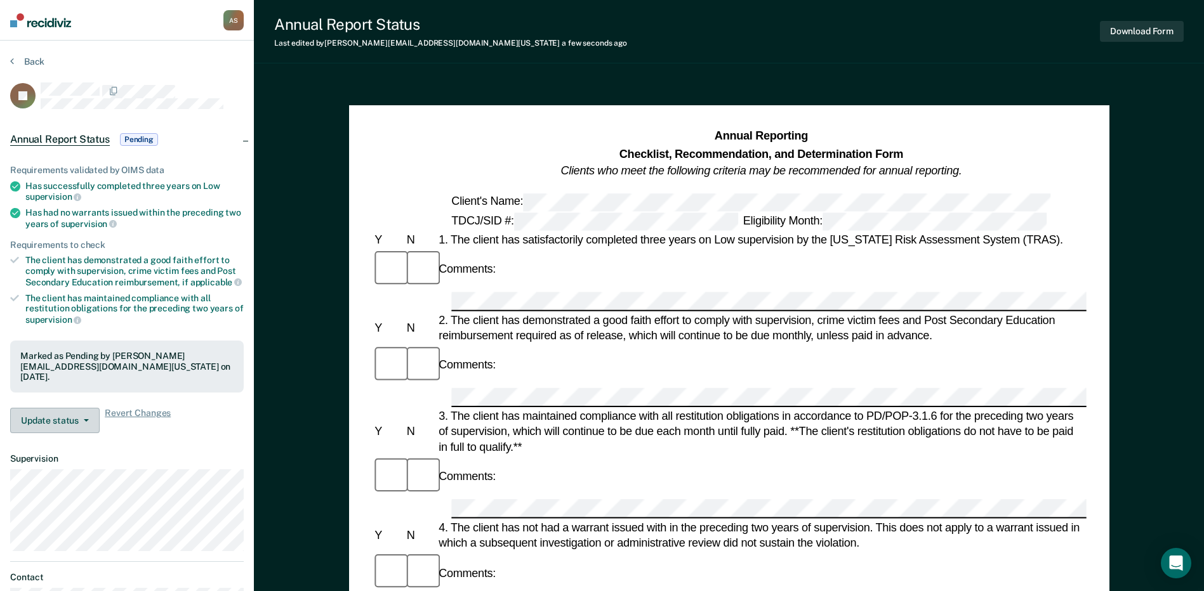
click at [85, 419] on icon "button" at bounding box center [86, 420] width 5 height 3
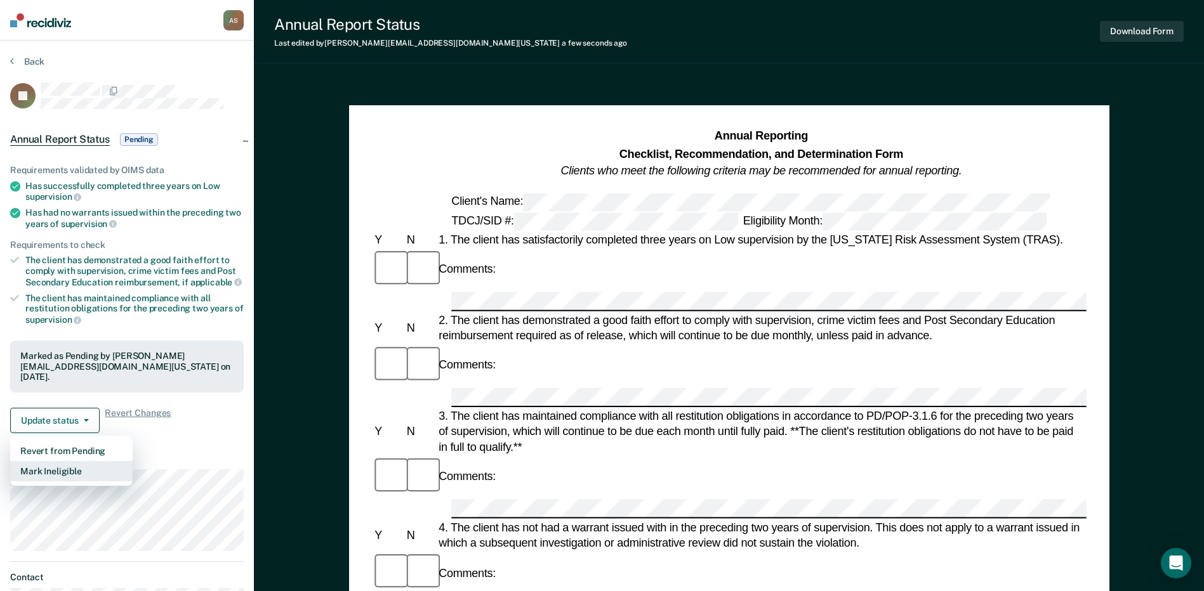
click at [68, 472] on button "Mark Ineligible" at bounding box center [71, 471] width 122 height 20
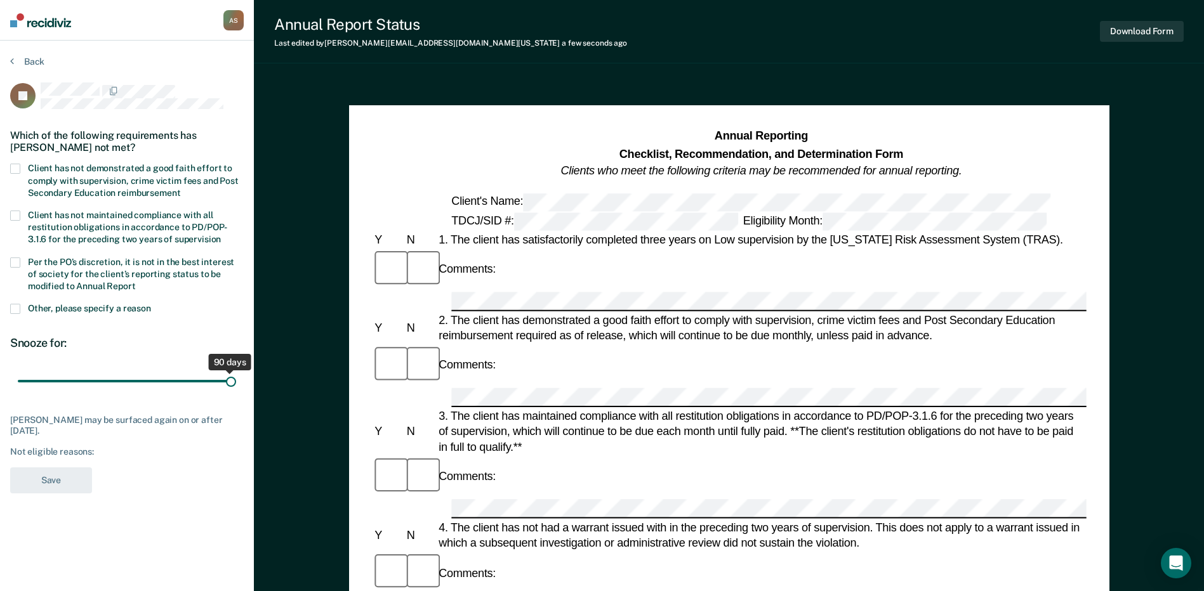
drag, startPoint x: 93, startPoint y: 381, endPoint x: 250, endPoint y: 388, distance: 157.5
type input "90"
click at [236, 388] on input "range" at bounding box center [127, 382] width 218 height 22
click at [19, 167] on span at bounding box center [15, 169] width 10 height 10
click at [180, 188] on input "Client has not demonstrated a good faith effort to comply with supervision, cri…" at bounding box center [180, 188] width 0 height 0
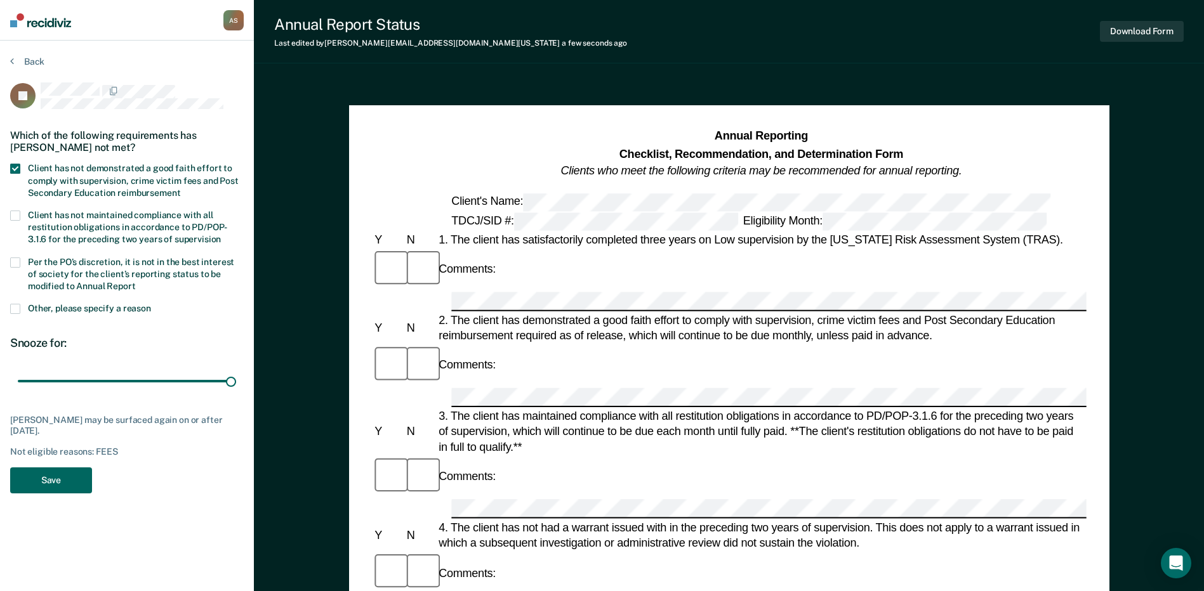
click at [36, 485] on button "Save" at bounding box center [51, 481] width 82 height 26
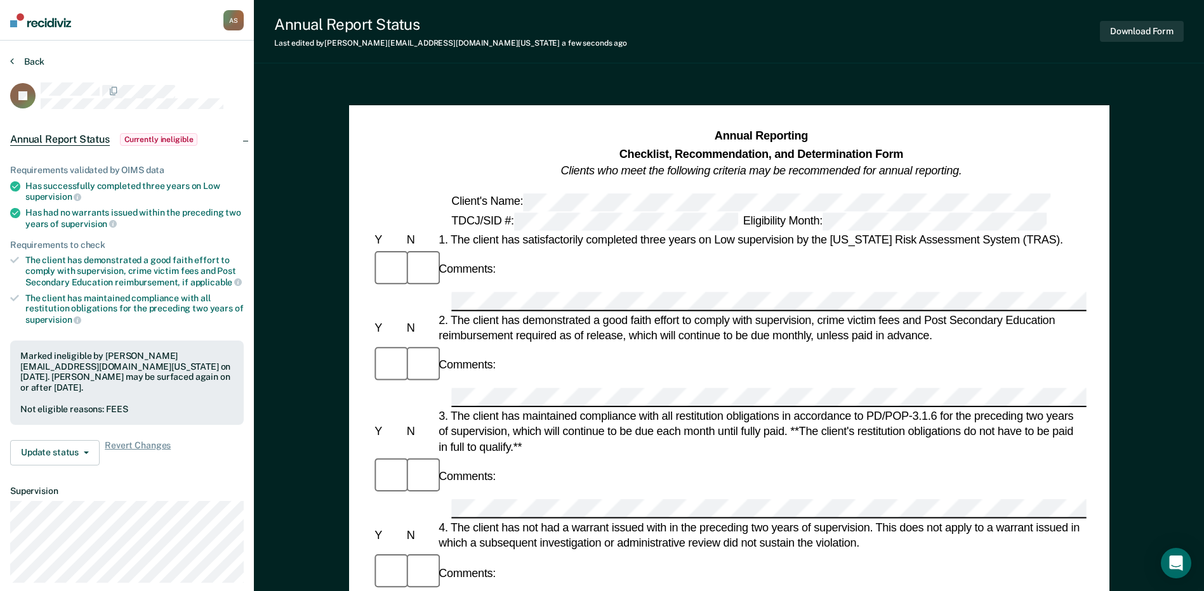
click at [14, 60] on button "Back" at bounding box center [27, 61] width 34 height 11
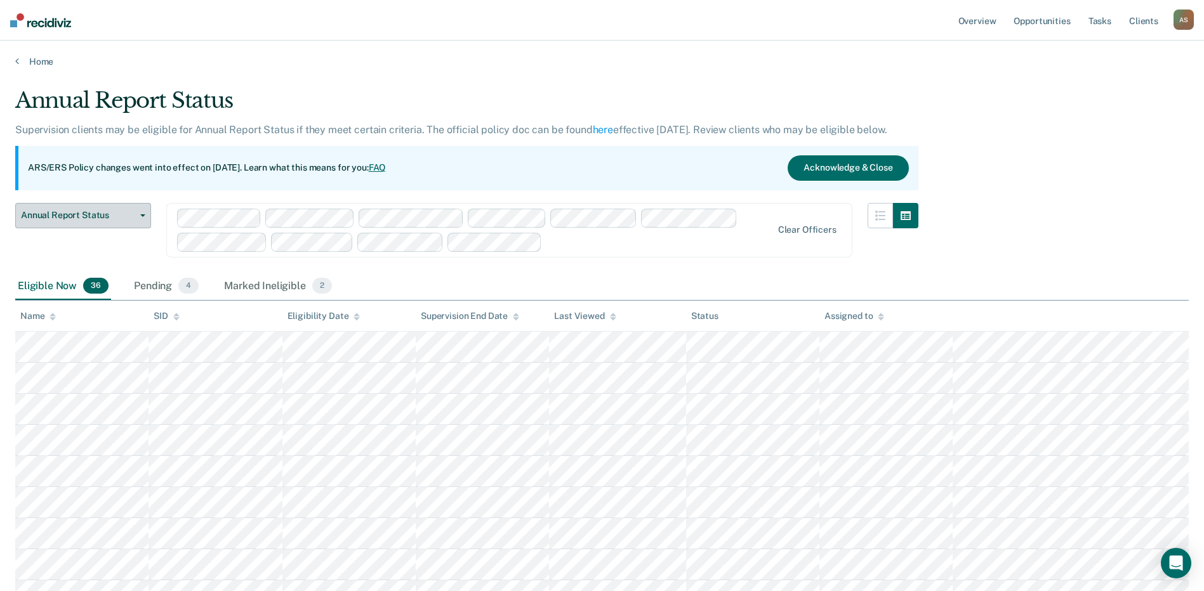
click at [96, 218] on span "Annual Report Status" at bounding box center [78, 215] width 114 height 11
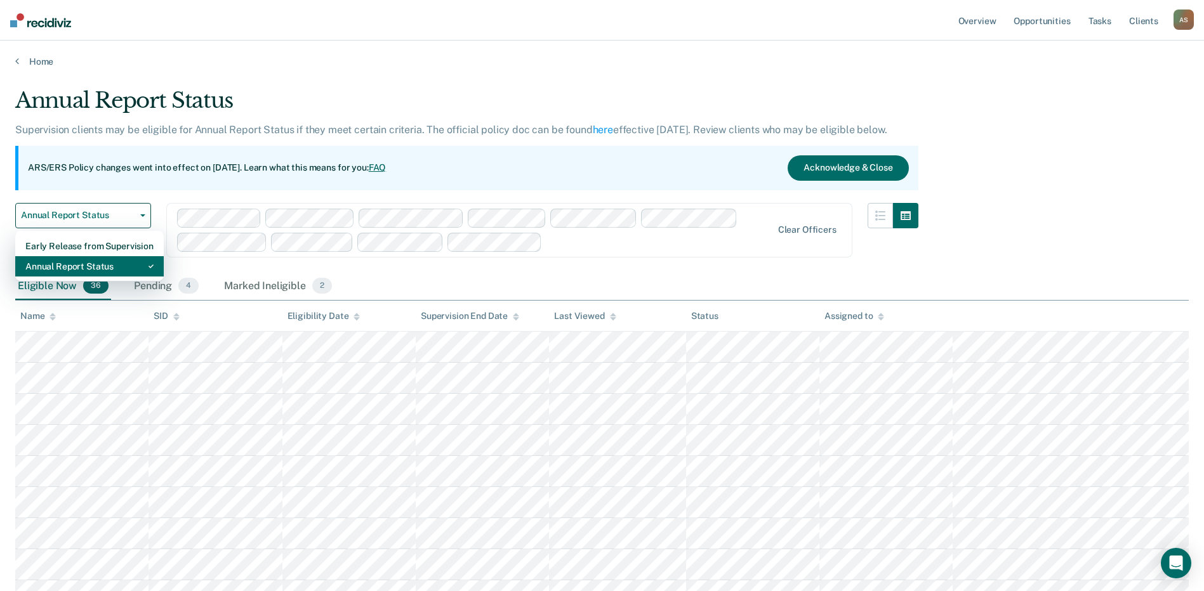
click at [76, 270] on div "Annual Report Status" at bounding box center [89, 266] width 128 height 20
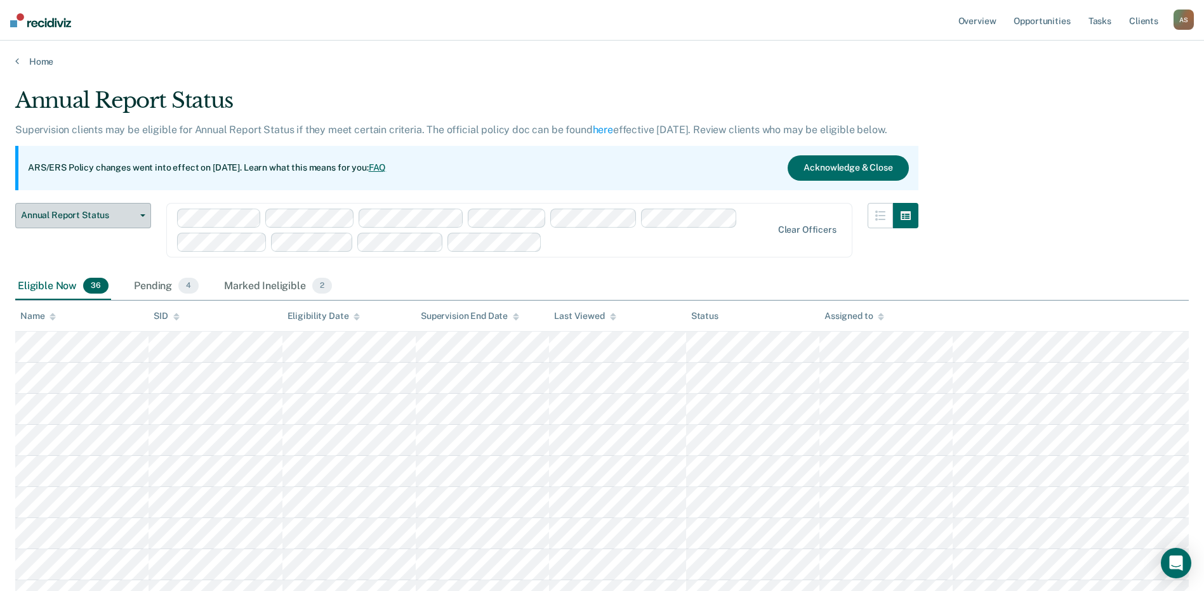
click at [102, 215] on span "Annual Report Status" at bounding box center [78, 215] width 114 height 11
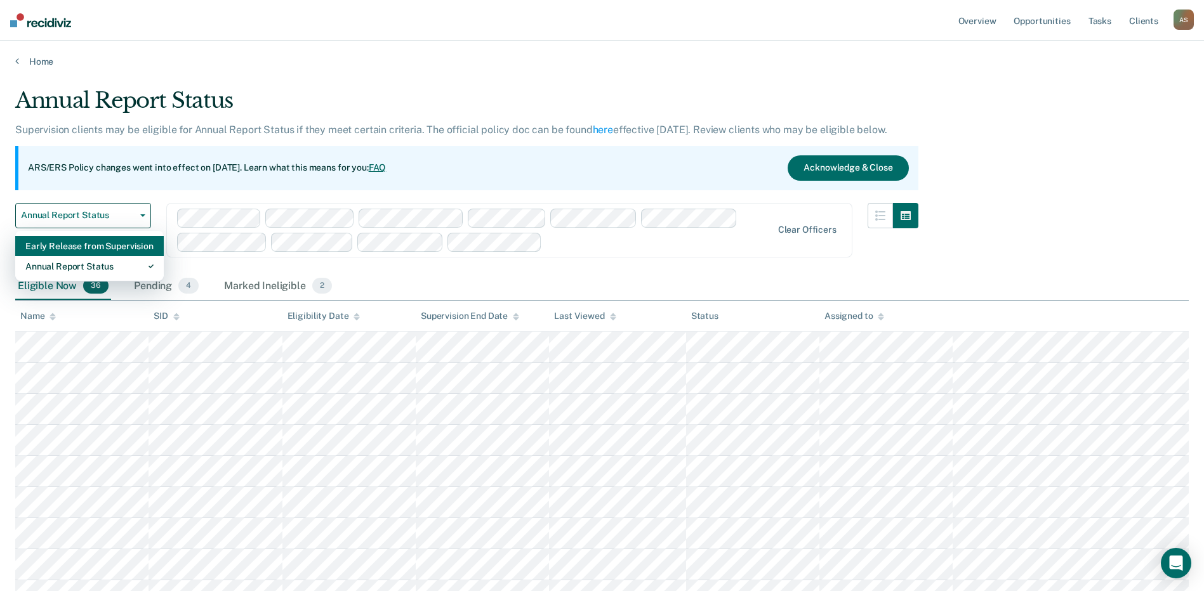
click at [80, 242] on div "Early Release from Supervision" at bounding box center [89, 246] width 128 height 20
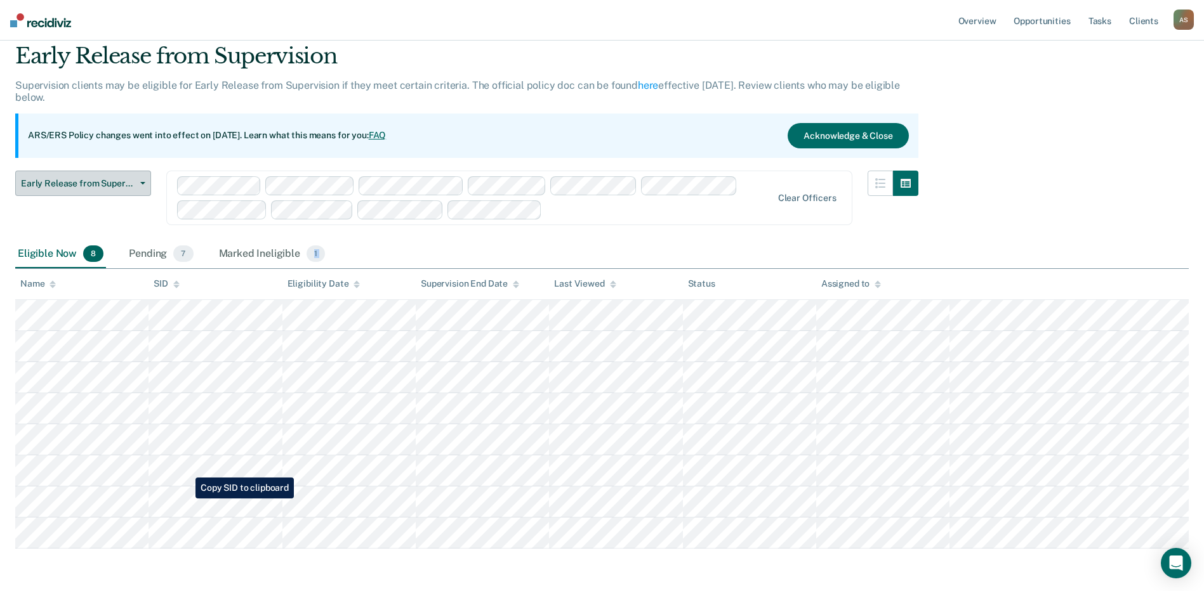
scroll to position [30, 0]
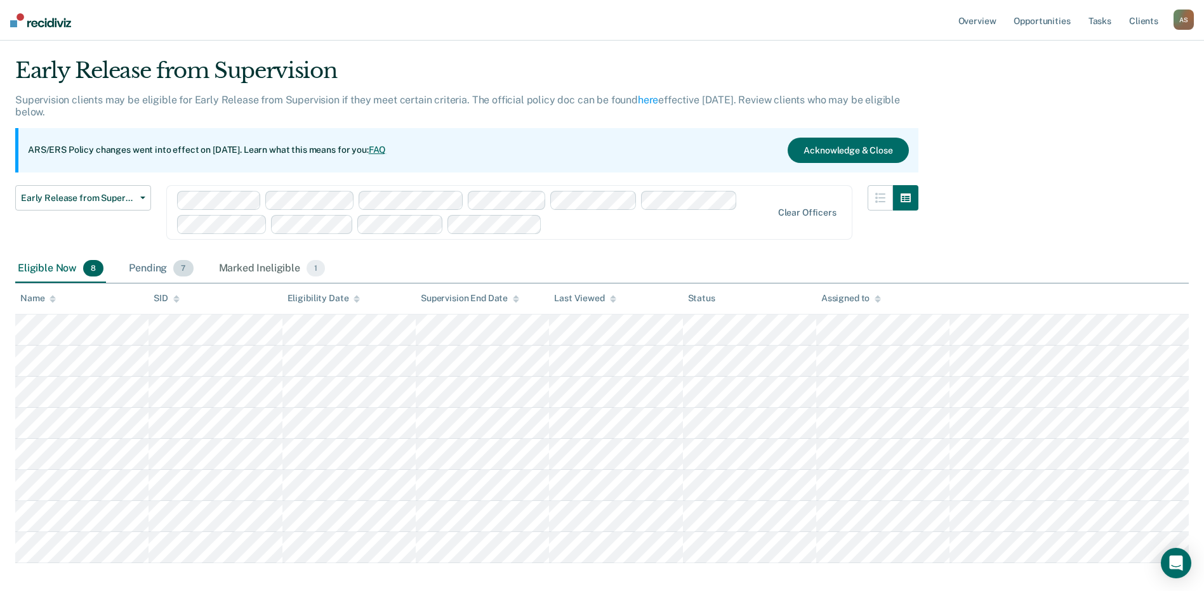
click at [149, 270] on div "Pending 7" at bounding box center [160, 269] width 69 height 28
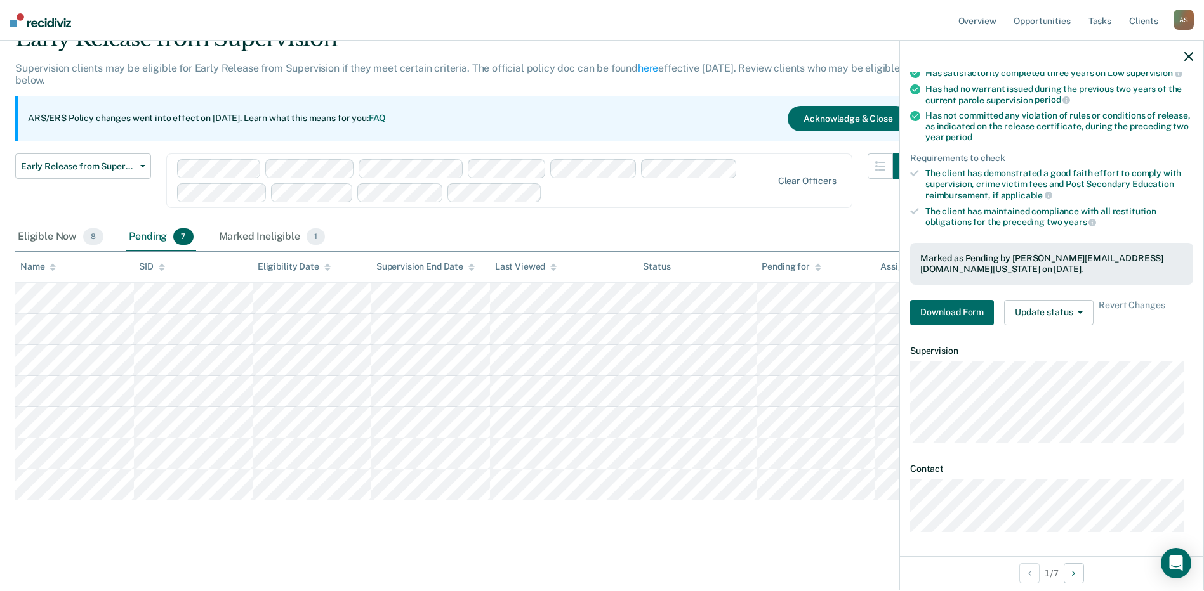
scroll to position [62, 0]
click at [1073, 316] on button "Update status" at bounding box center [1048, 312] width 89 height 25
click at [1081, 314] on button "Update status" at bounding box center [1048, 312] width 89 height 25
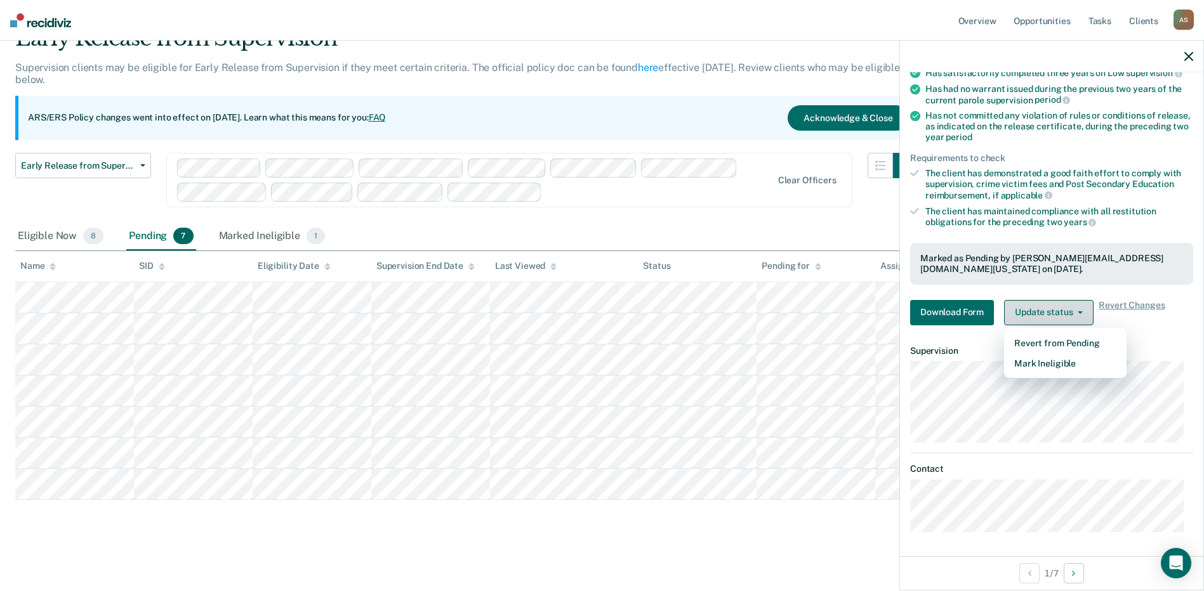
click at [1081, 314] on button "Update status" at bounding box center [1048, 312] width 89 height 25
click at [1079, 314] on button "Update status" at bounding box center [1048, 312] width 89 height 25
click at [1151, 326] on div "Requirements validated by OIMS data Has been under supervision for at least one…" at bounding box center [1051, 164] width 303 height 341
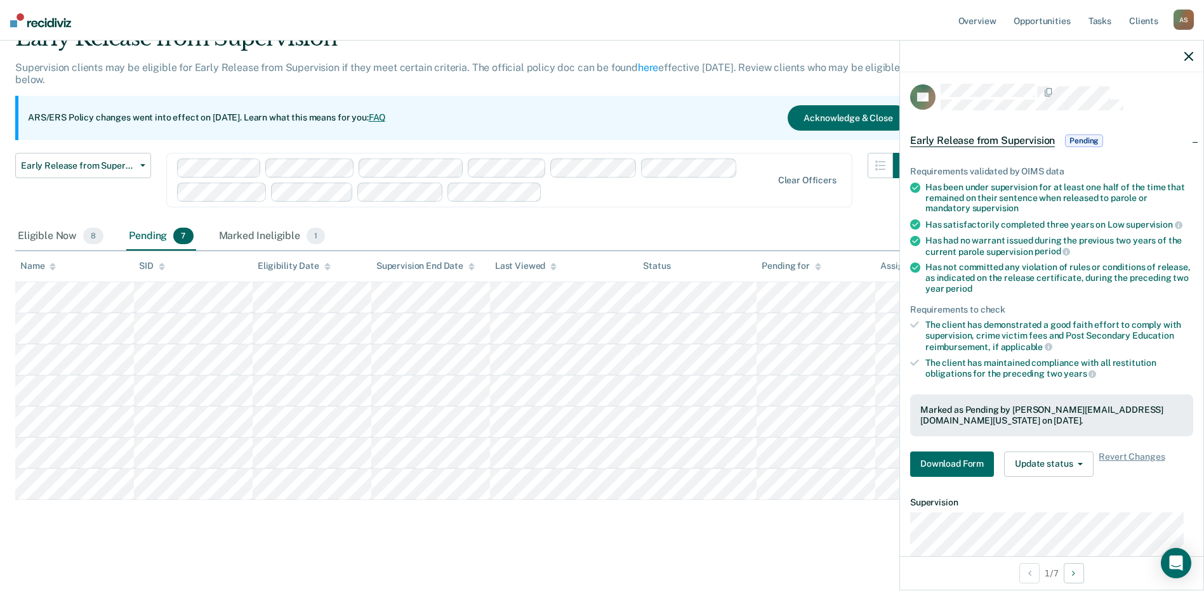
scroll to position [0, 0]
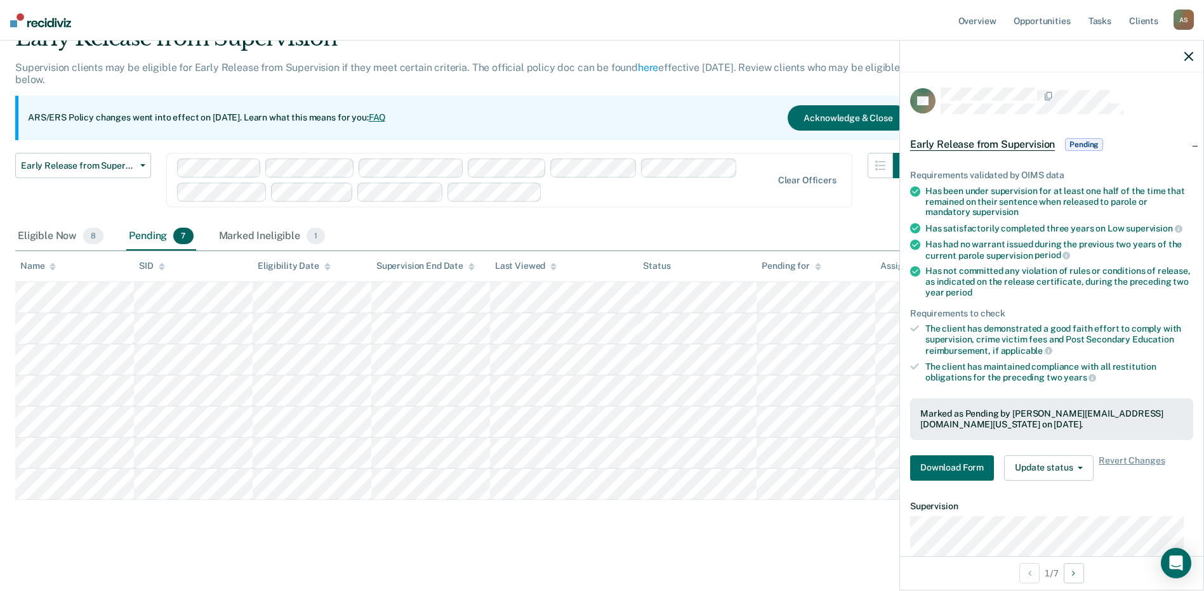
click at [1085, 143] on span "Pending" at bounding box center [1084, 144] width 38 height 13
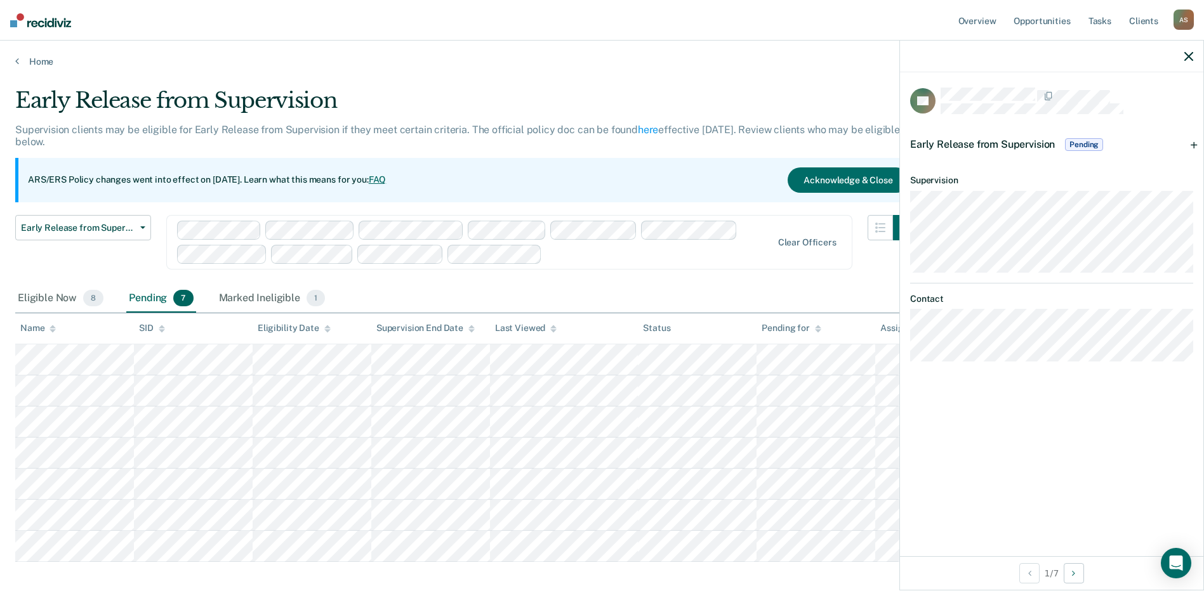
click at [1189, 57] on icon "button" at bounding box center [1188, 56] width 9 height 9
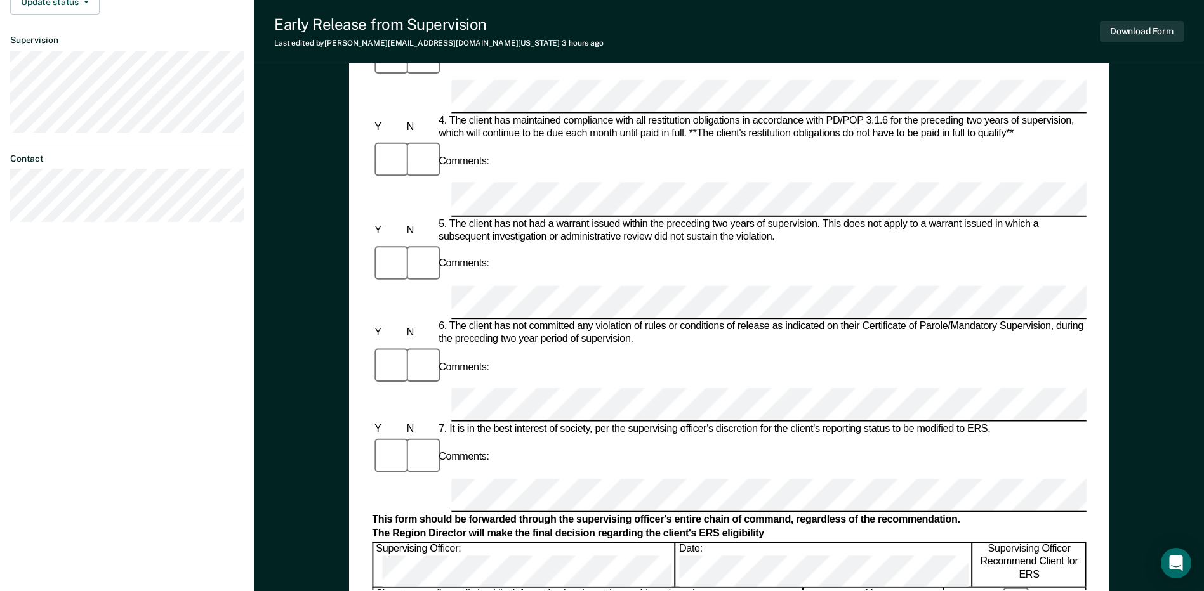
scroll to position [508, 0]
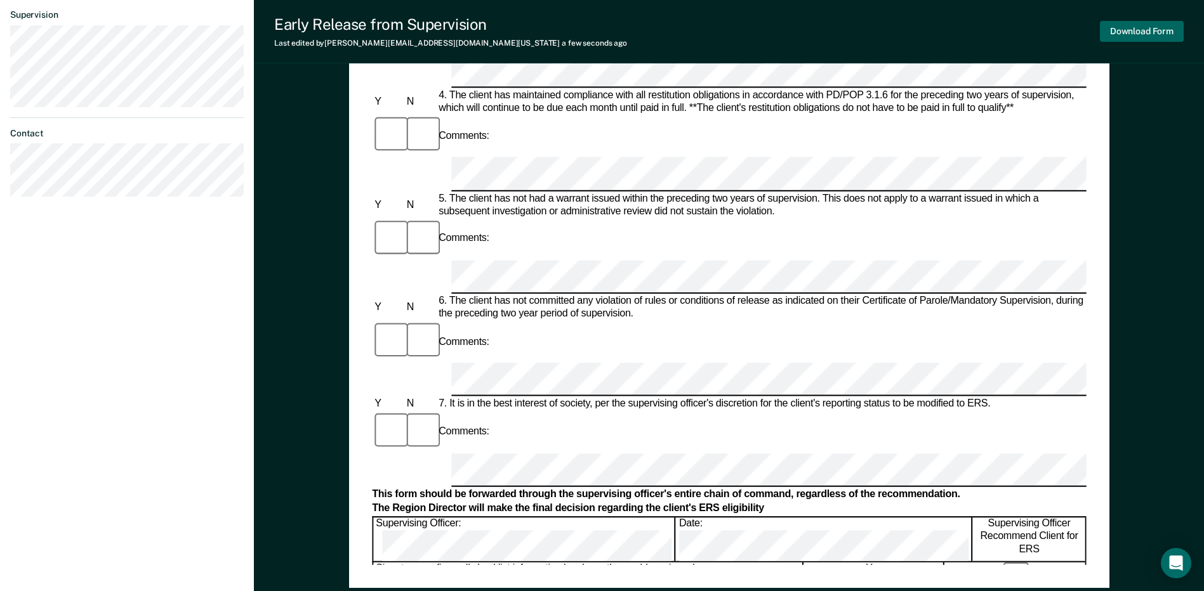
click at [1128, 28] on button "Download Form" at bounding box center [1142, 31] width 84 height 21
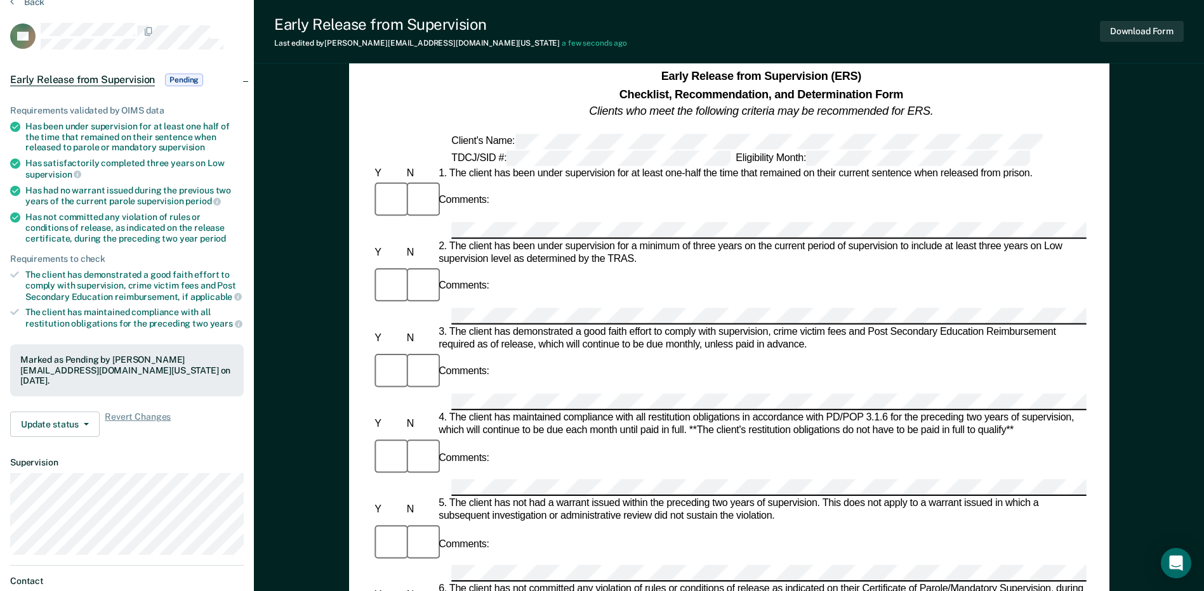
scroll to position [0, 0]
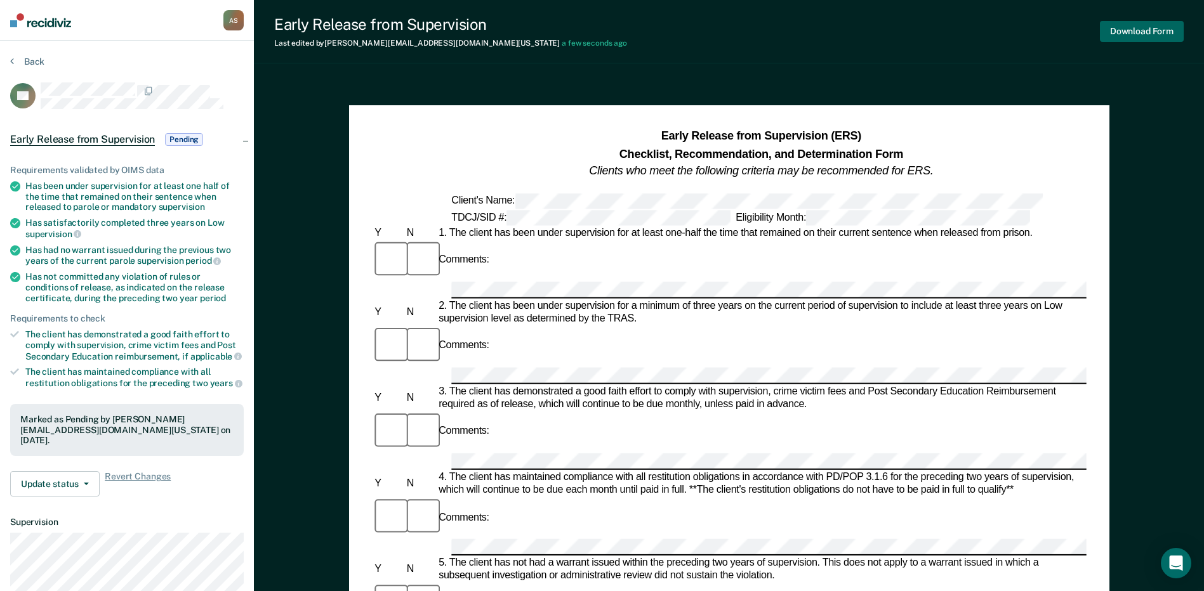
click at [1132, 33] on button "Download Form" at bounding box center [1142, 31] width 84 height 21
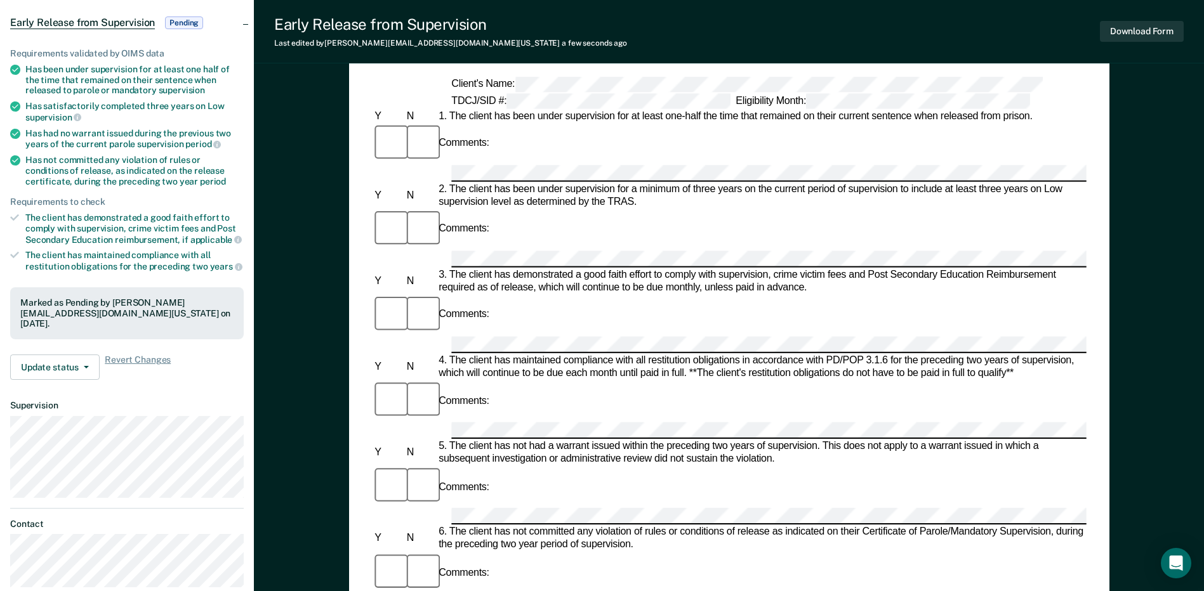
scroll to position [127, 0]
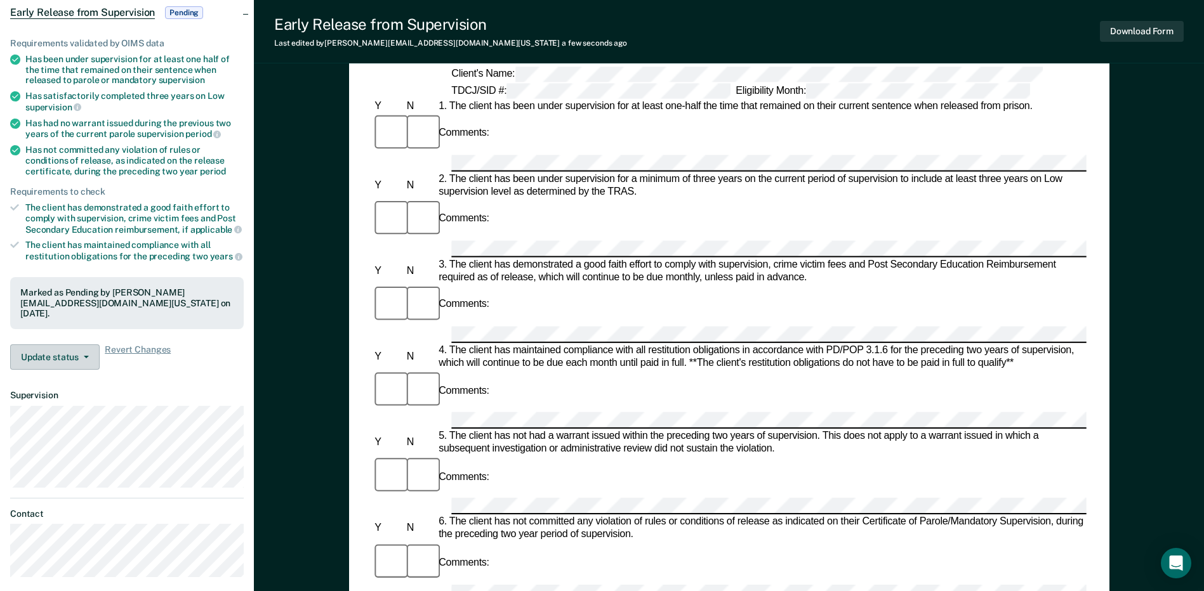
click at [84, 356] on icon "button" at bounding box center [86, 357] width 5 height 3
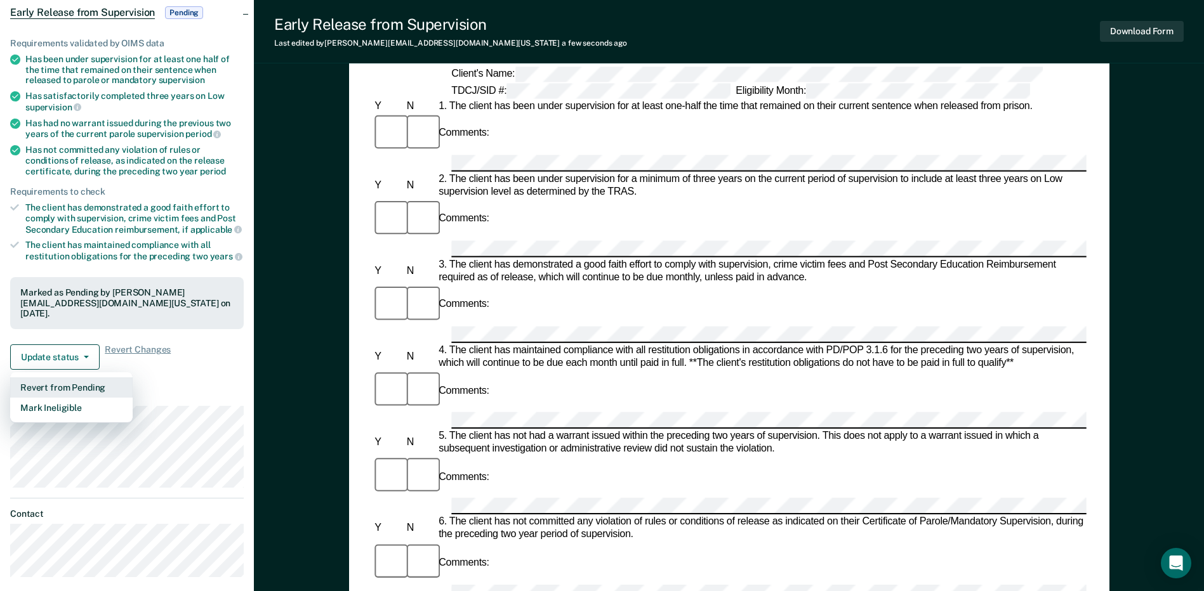
click at [82, 390] on button "Revert from Pending" at bounding box center [71, 388] width 122 height 20
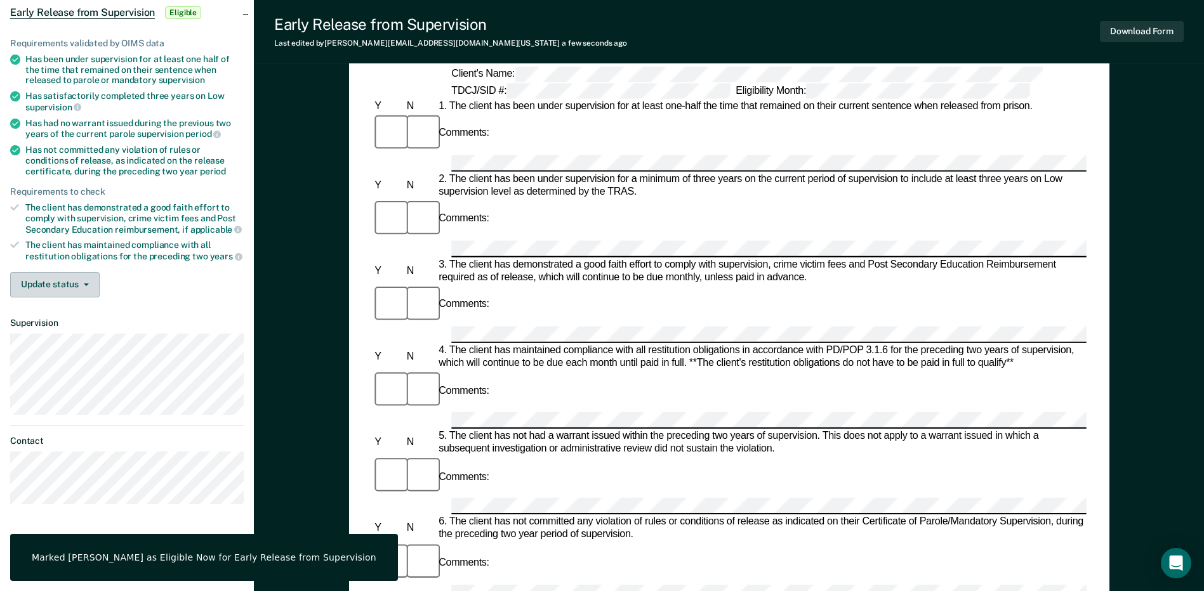
click at [79, 290] on button "Update status" at bounding box center [54, 284] width 89 height 25
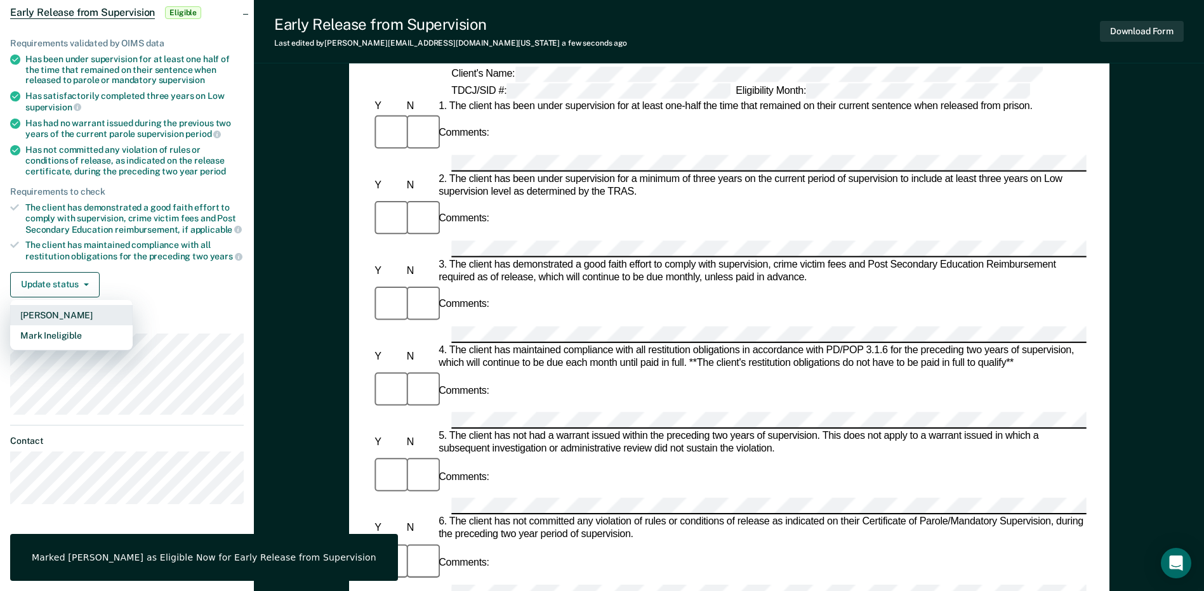
click at [80, 317] on button "[PERSON_NAME]" at bounding box center [71, 315] width 122 height 20
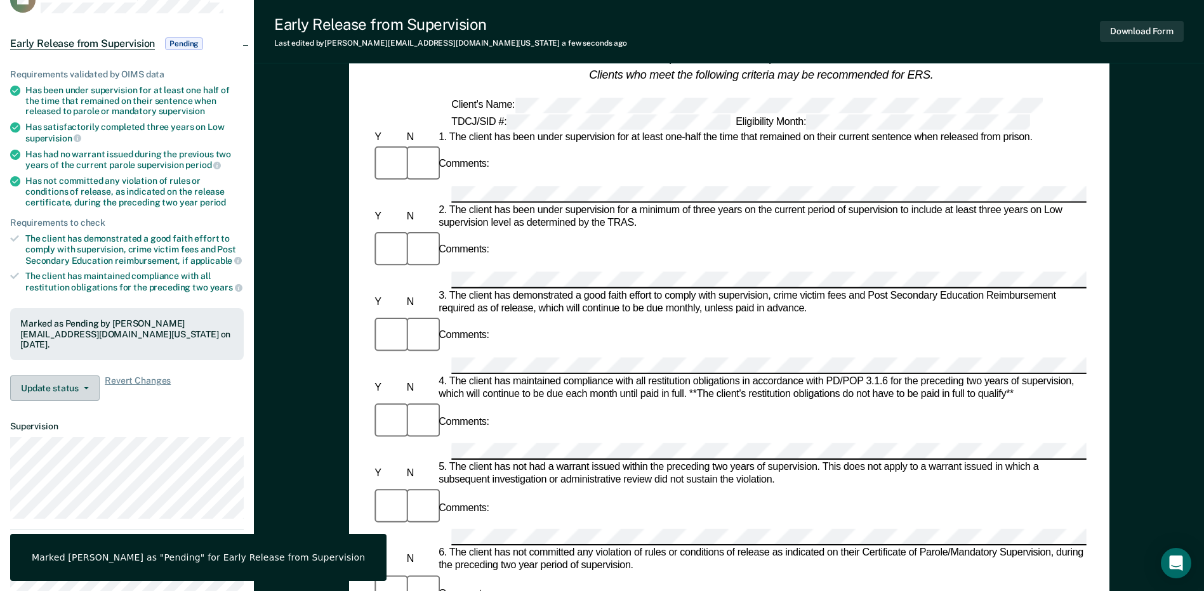
scroll to position [0, 0]
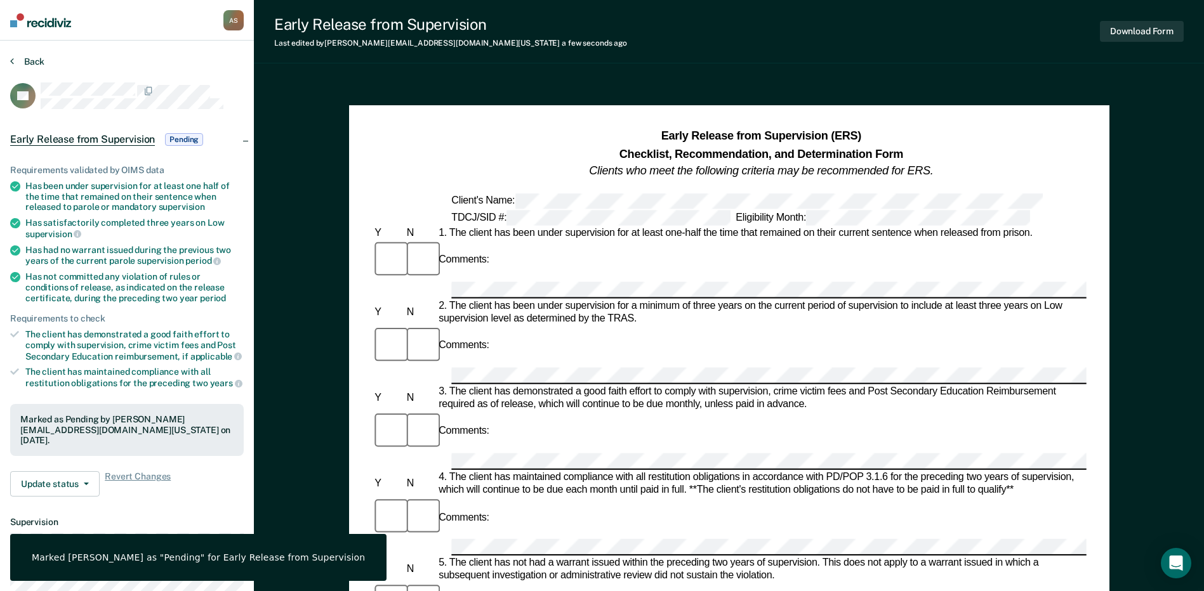
click at [22, 63] on button "Back" at bounding box center [27, 61] width 34 height 11
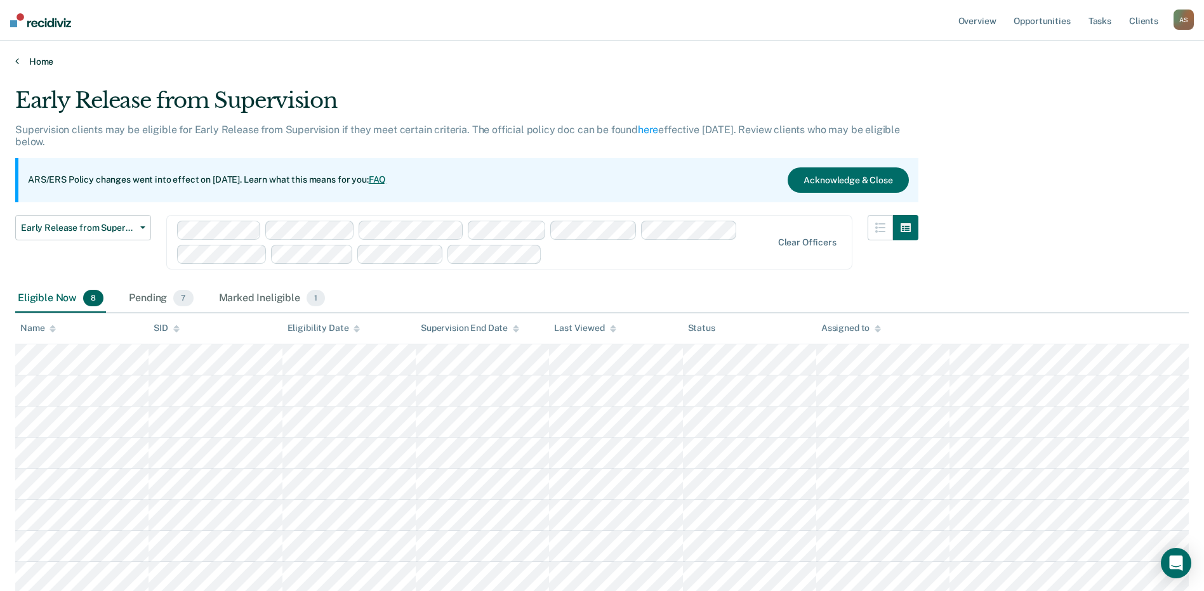
click at [21, 58] on link "Home" at bounding box center [601, 61] width 1173 height 11
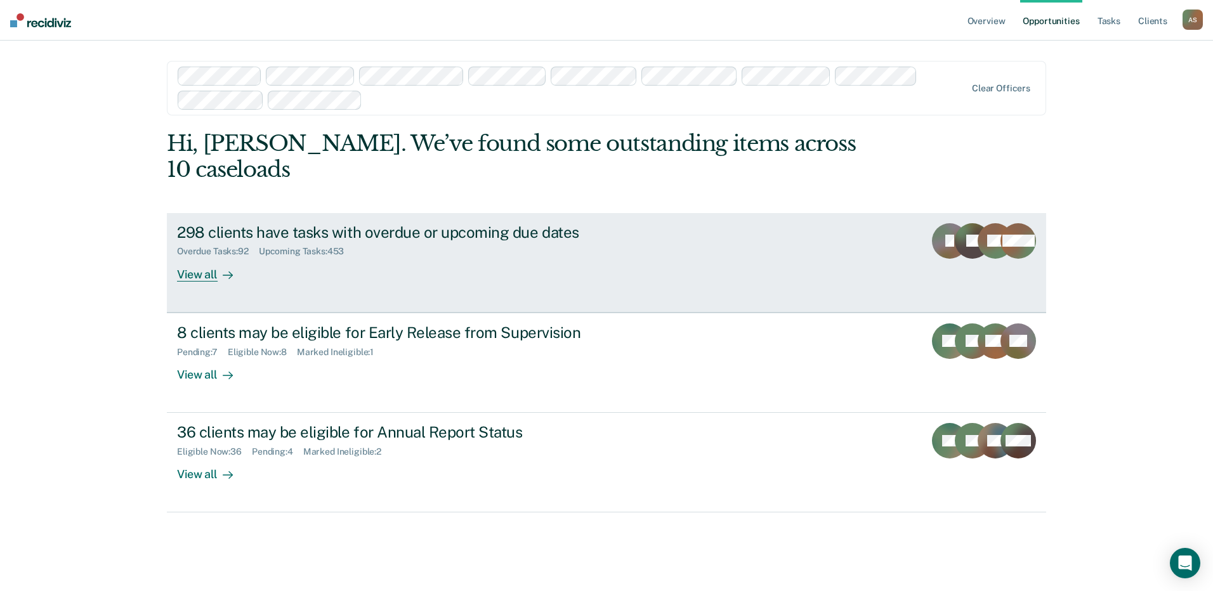
click at [188, 257] on div "View all" at bounding box center [212, 269] width 71 height 25
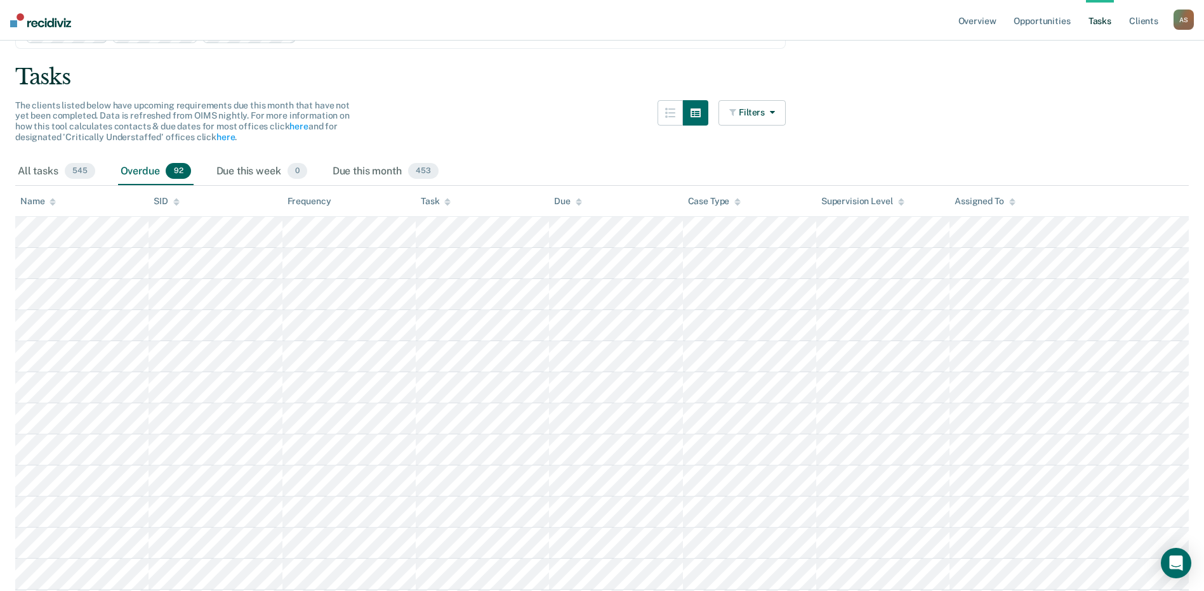
scroll to position [127, 0]
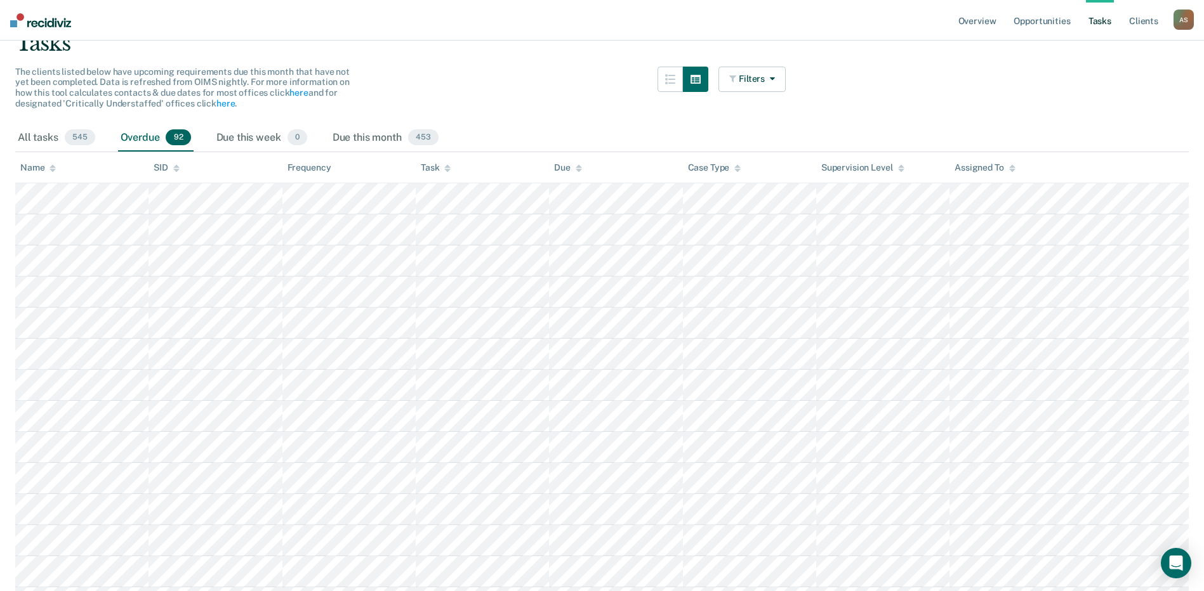
click at [39, 169] on div "Name" at bounding box center [38, 167] width 36 height 11
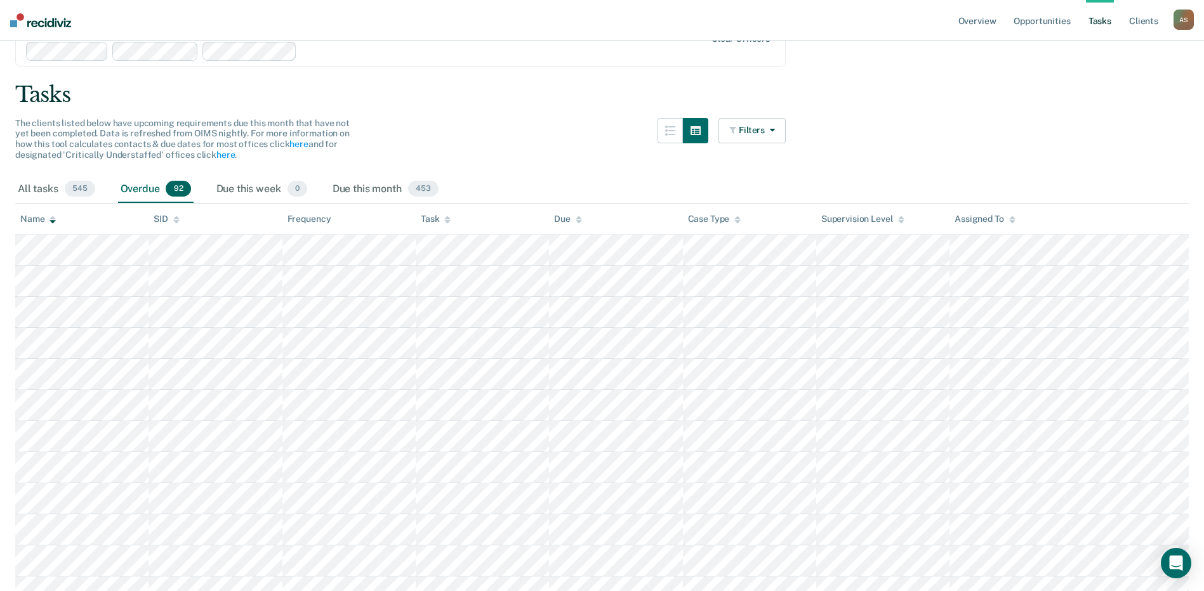
scroll to position [0, 0]
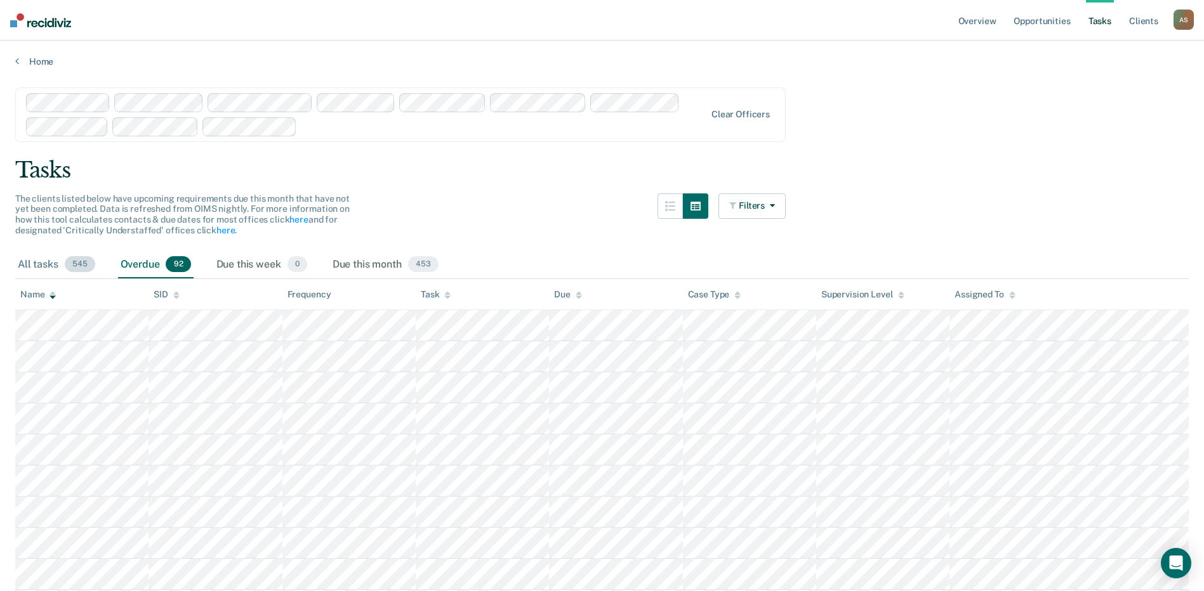
click at [46, 265] on div "All tasks 545" at bounding box center [56, 265] width 83 height 28
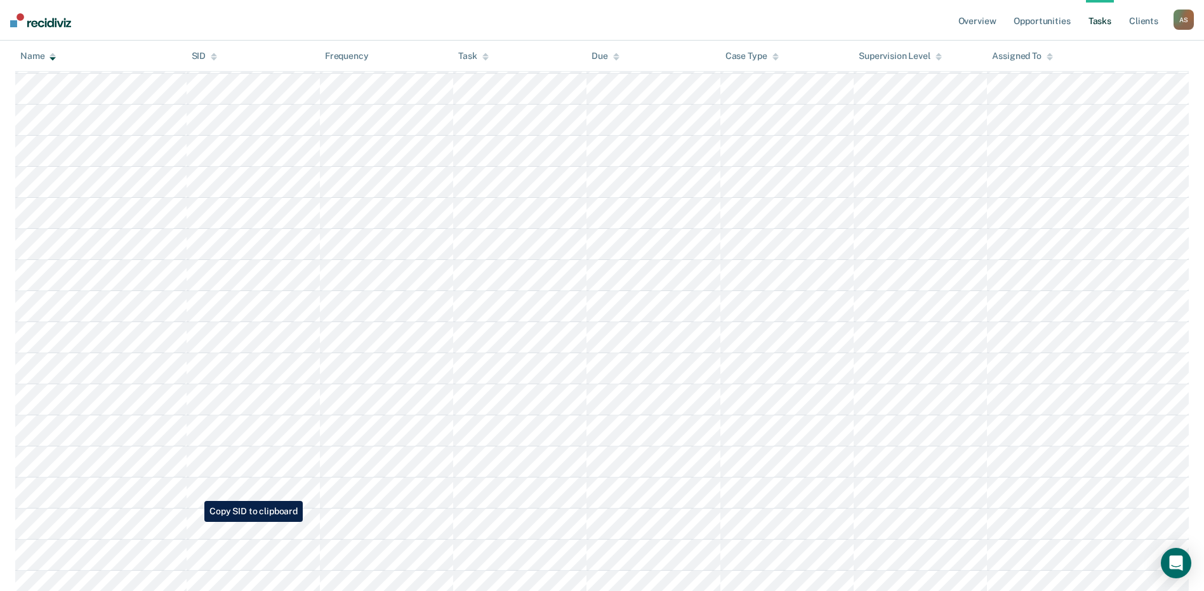
scroll to position [14280, 0]
click at [1053, 19] on link "Opportunities" at bounding box center [1042, 20] width 62 height 41
